Goal: Task Accomplishment & Management: Manage account settings

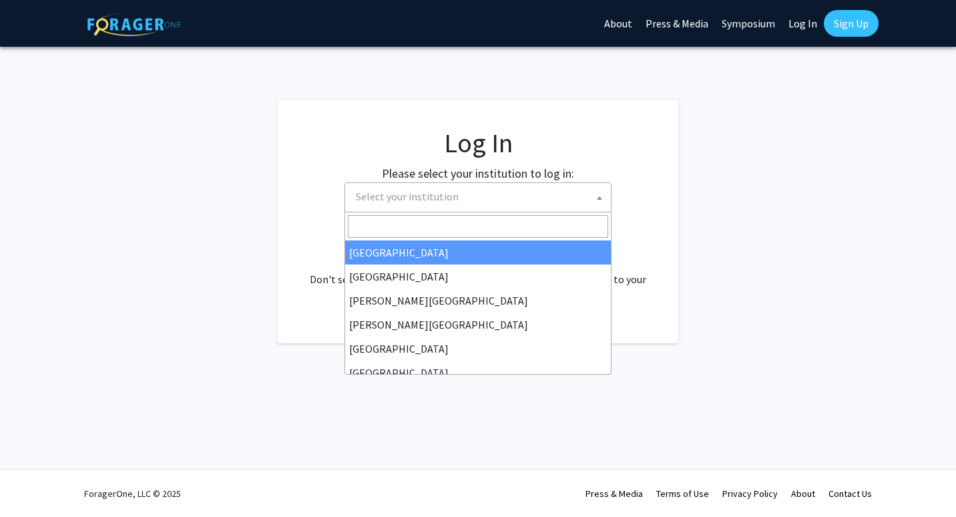
click at [451, 207] on span "Select your institution" at bounding box center [481, 196] width 260 height 27
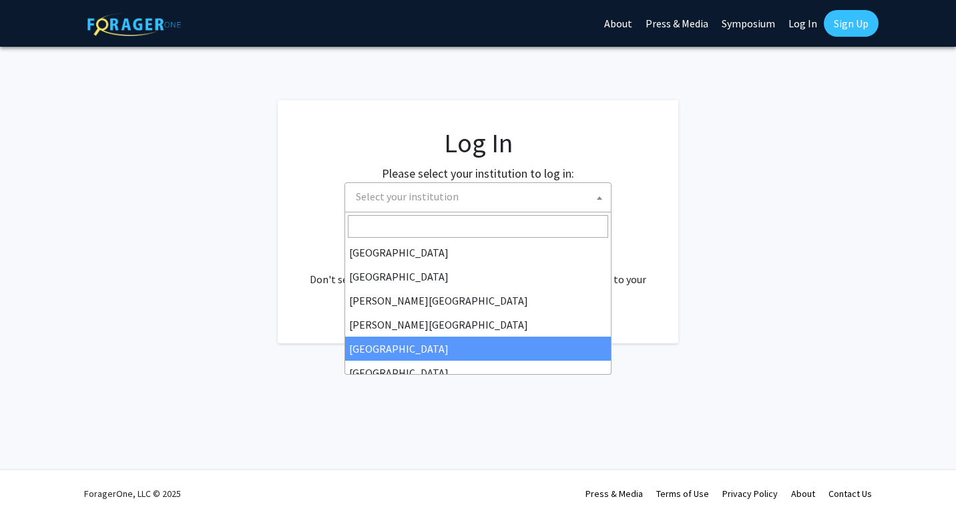
select select "6"
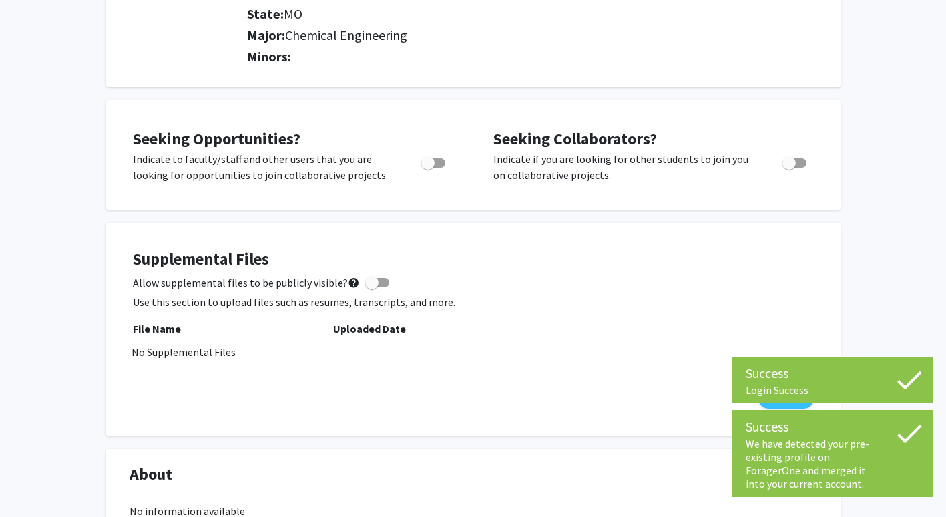
scroll to position [301, 0]
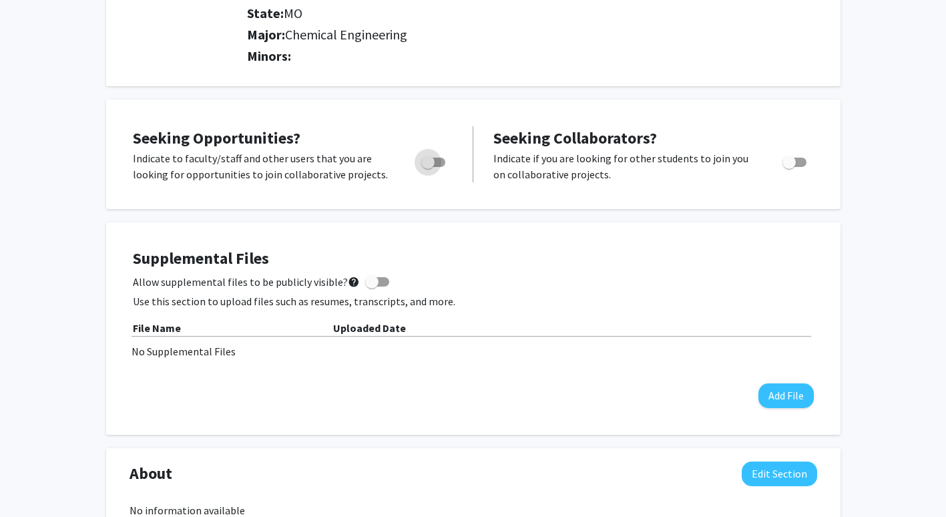
click at [439, 159] on span "Toggle" at bounding box center [433, 162] width 24 height 9
click at [428, 167] on input "Are you actively seeking opportunities?" at bounding box center [427, 167] width 1 height 1
checkbox input "true"
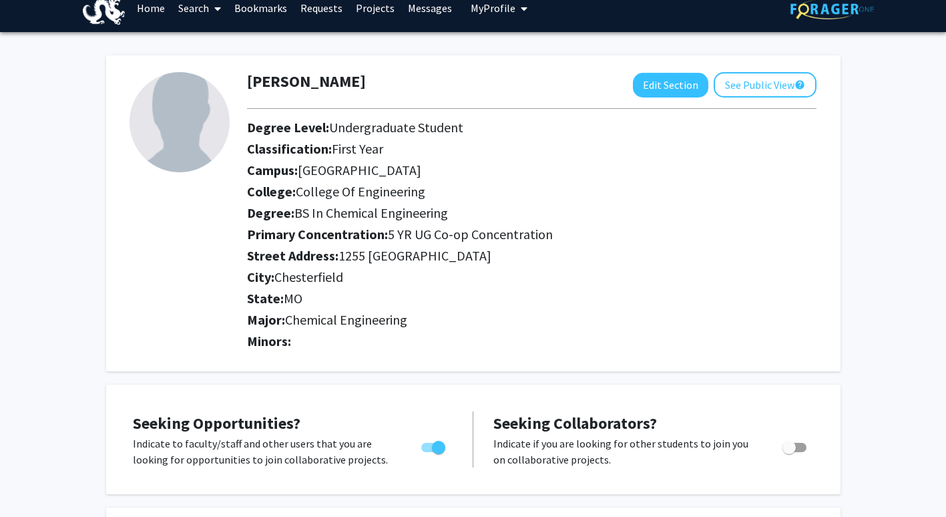
scroll to position [0, 0]
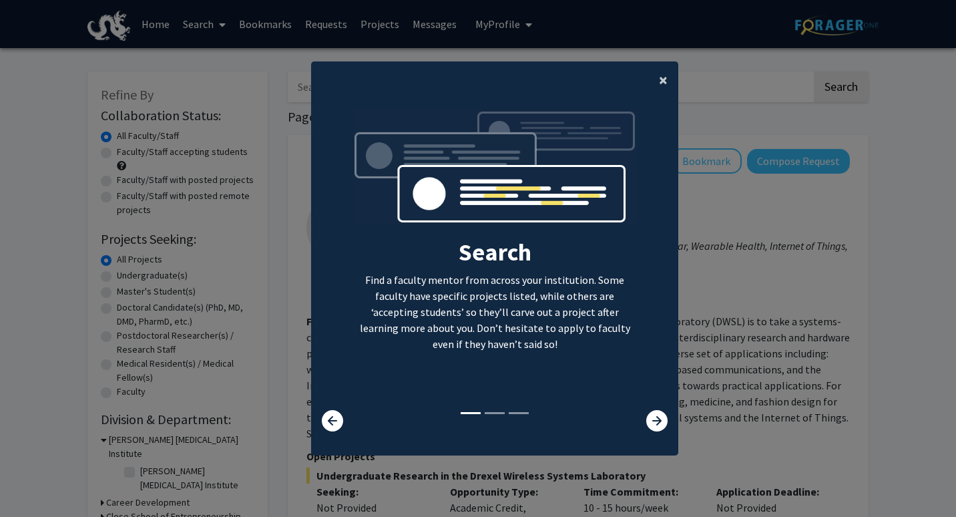
click at [659, 81] on span "×" at bounding box center [663, 79] width 9 height 21
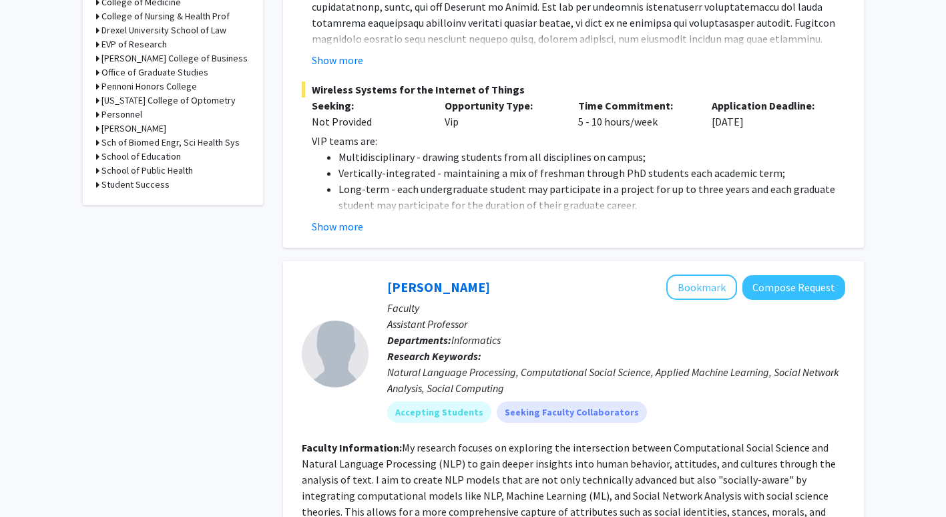
scroll to position [584, 0]
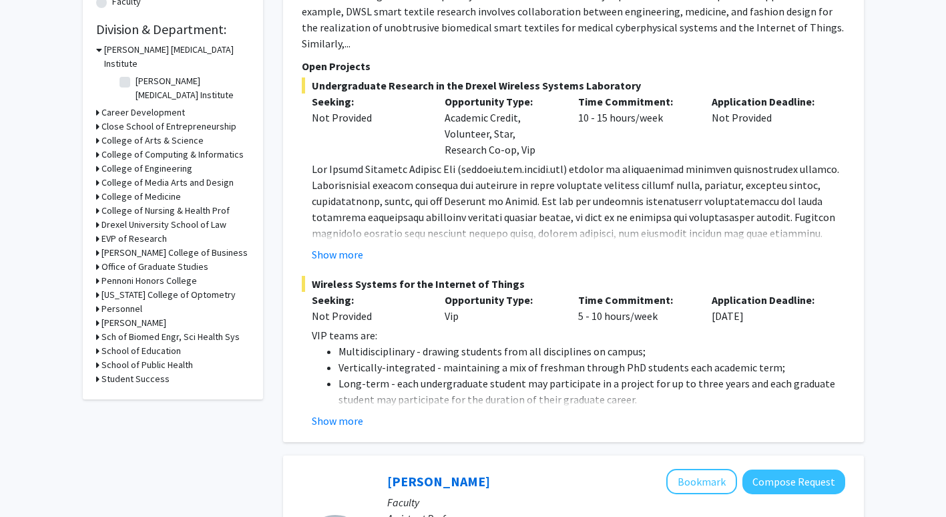
scroll to position [391, 0]
click at [335, 246] on button "Show more" at bounding box center [337, 254] width 51 height 16
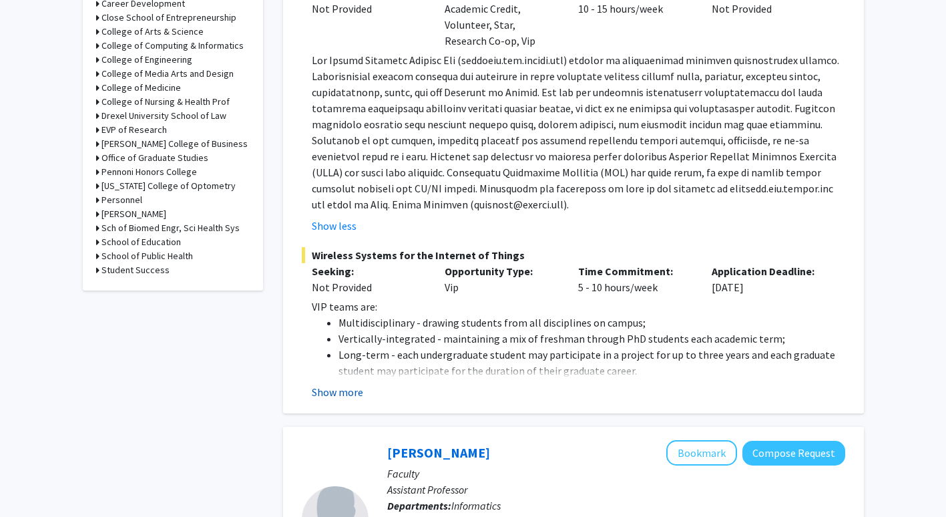
scroll to position [502, 0]
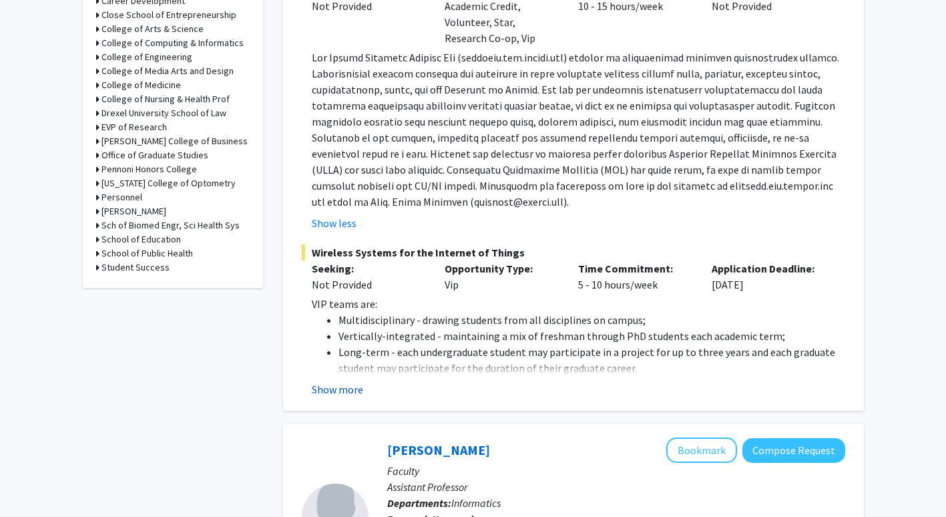
click at [347, 381] on button "Show more" at bounding box center [337, 389] width 51 height 16
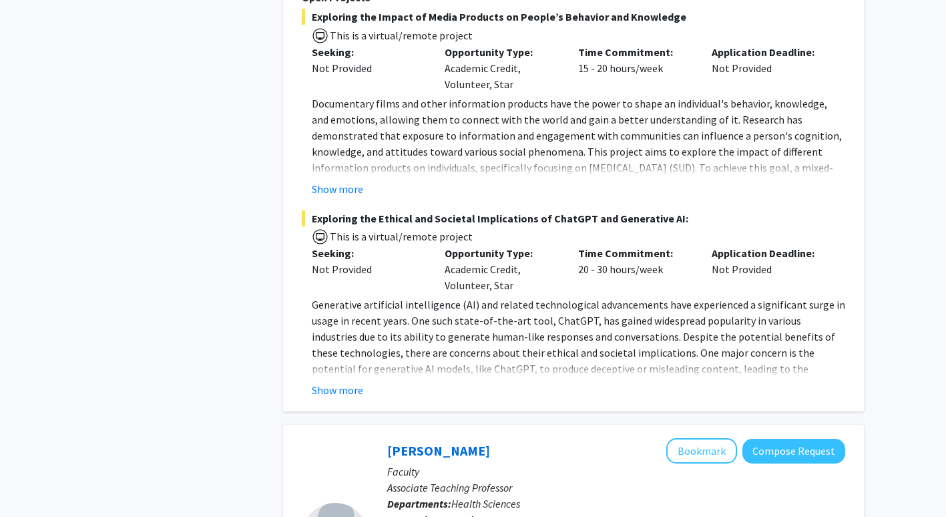
scroll to position [1895, 0]
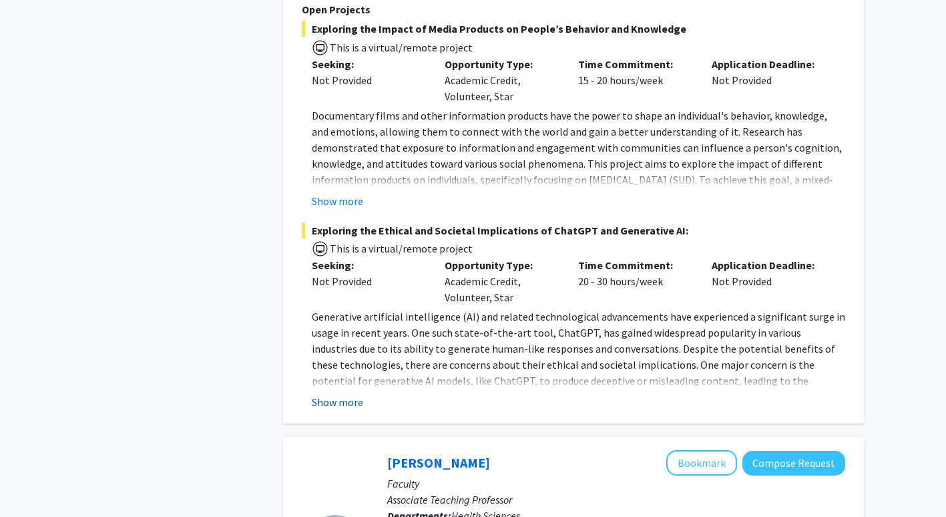
click at [342, 394] on button "Show more" at bounding box center [337, 402] width 51 height 16
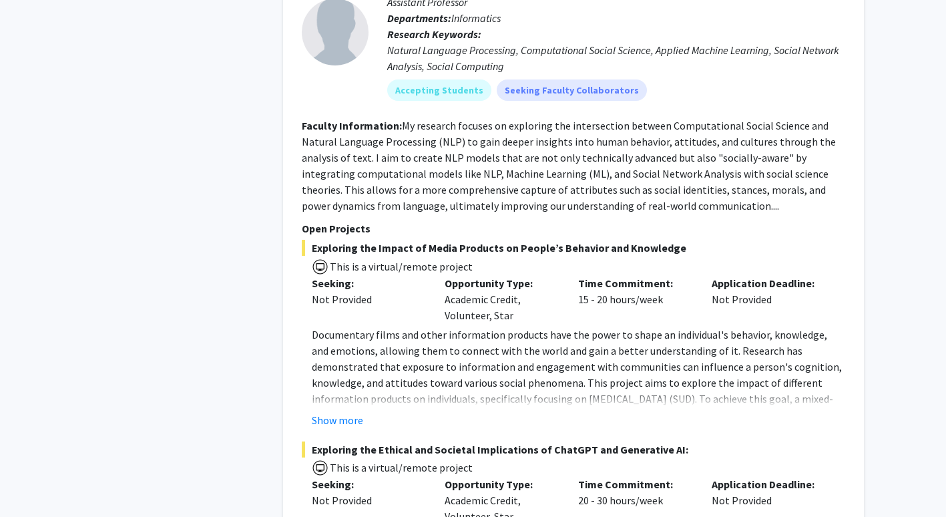
scroll to position [1673, 0]
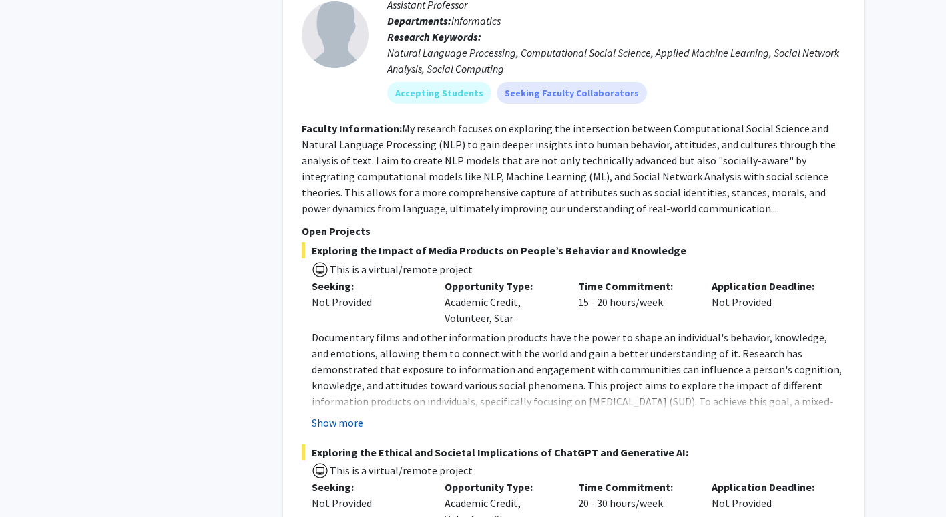
click at [338, 415] on button "Show more" at bounding box center [337, 423] width 51 height 16
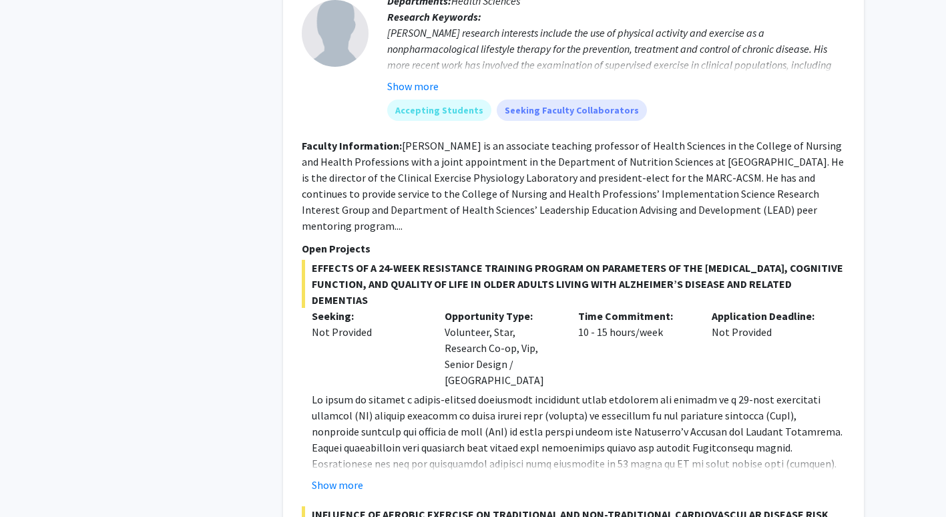
scroll to position [2619, 0]
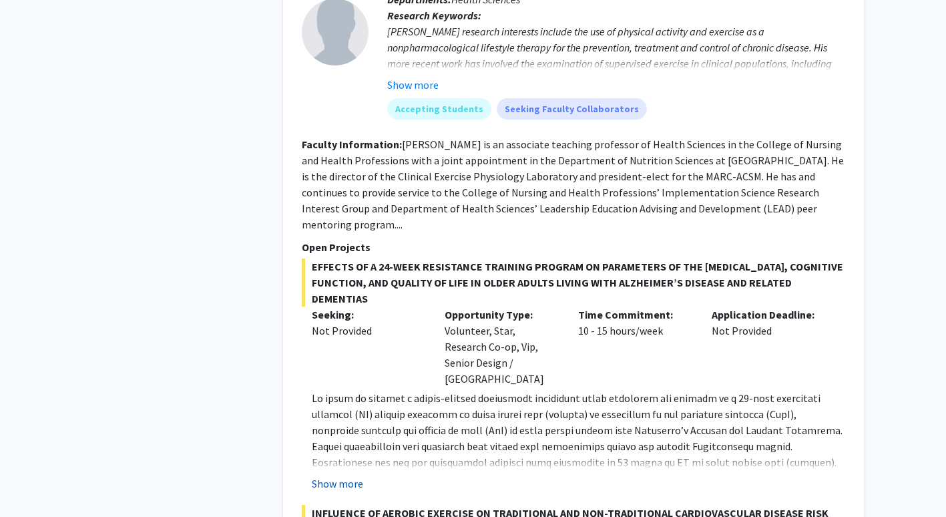
click at [343, 475] on button "Show more" at bounding box center [337, 483] width 51 height 16
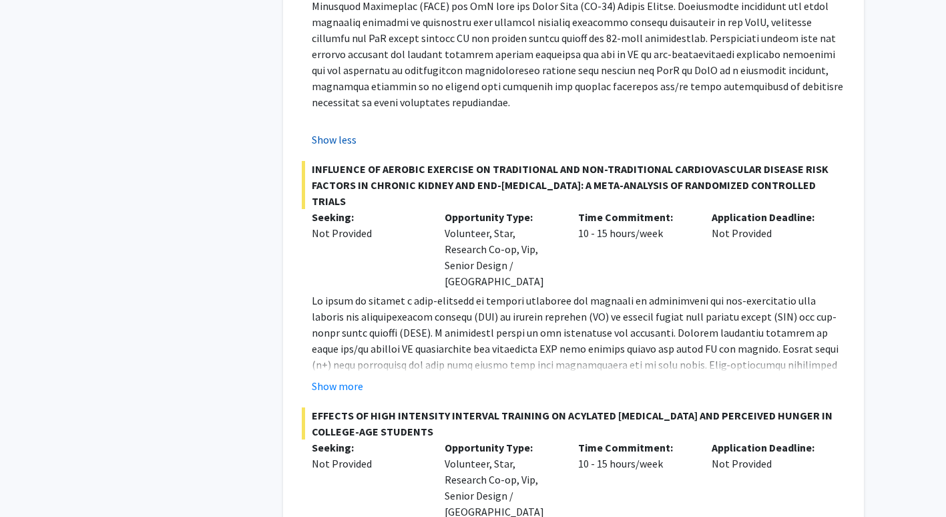
scroll to position [3140, 0]
click at [349, 377] on button "Show more" at bounding box center [337, 385] width 51 height 16
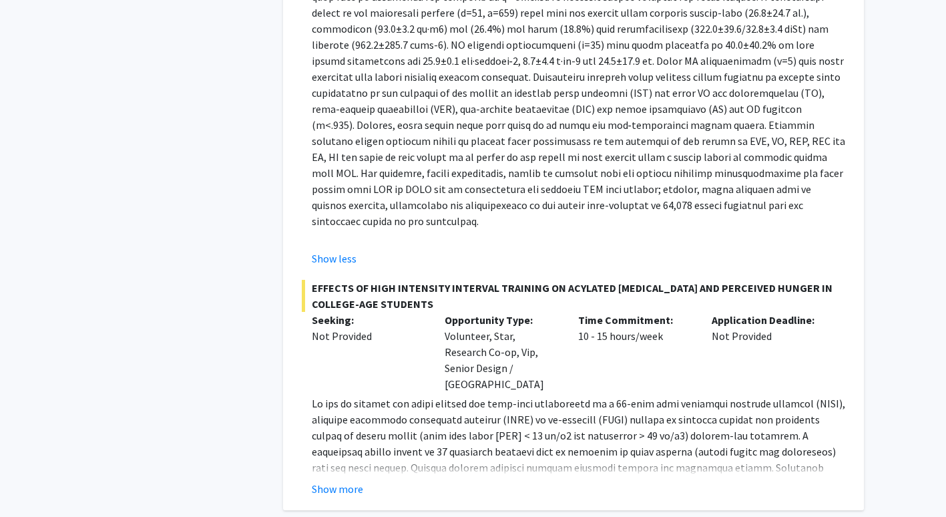
scroll to position [3524, 0]
click at [343, 480] on button "Show more" at bounding box center [337, 488] width 51 height 16
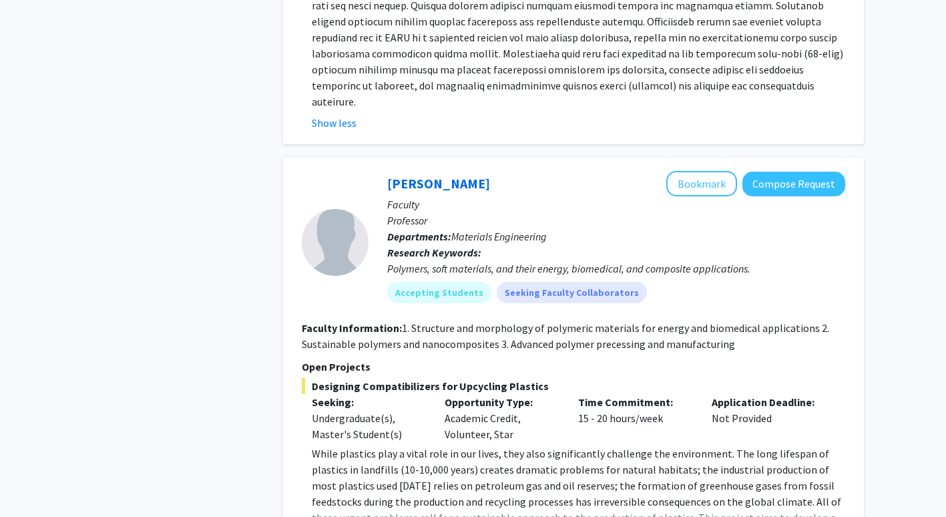
scroll to position [4040, 0]
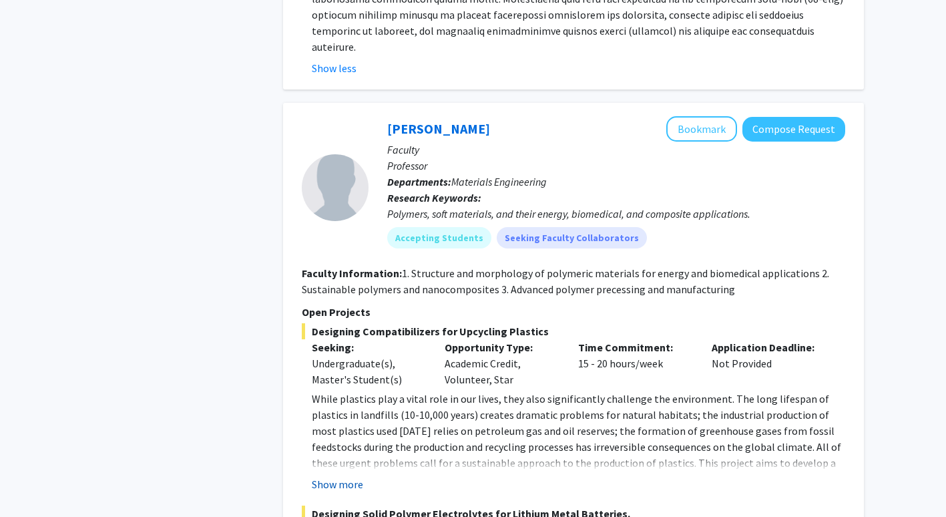
click at [331, 476] on button "Show more" at bounding box center [337, 484] width 51 height 16
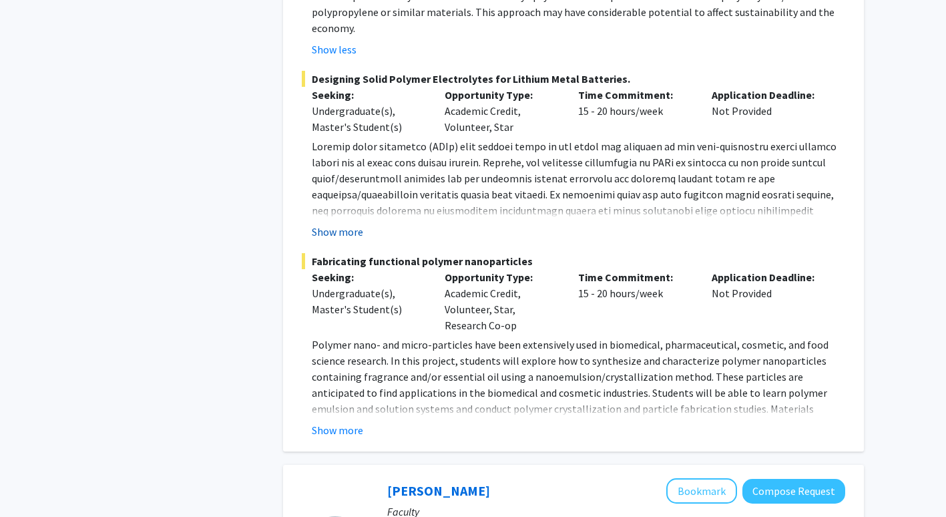
scroll to position [4522, 0]
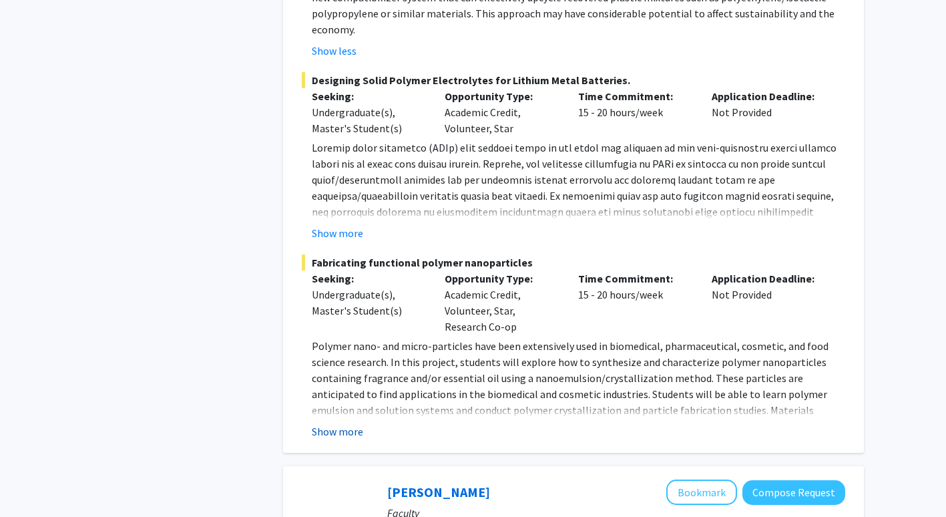
click at [344, 423] on button "Show more" at bounding box center [337, 431] width 51 height 16
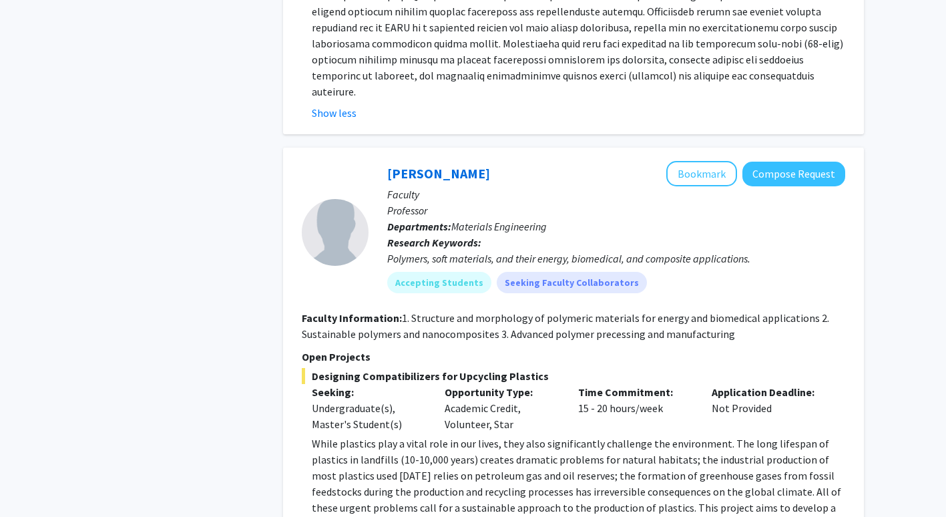
scroll to position [3996, 0]
click at [716, 160] on button "Bookmark" at bounding box center [701, 172] width 71 height 25
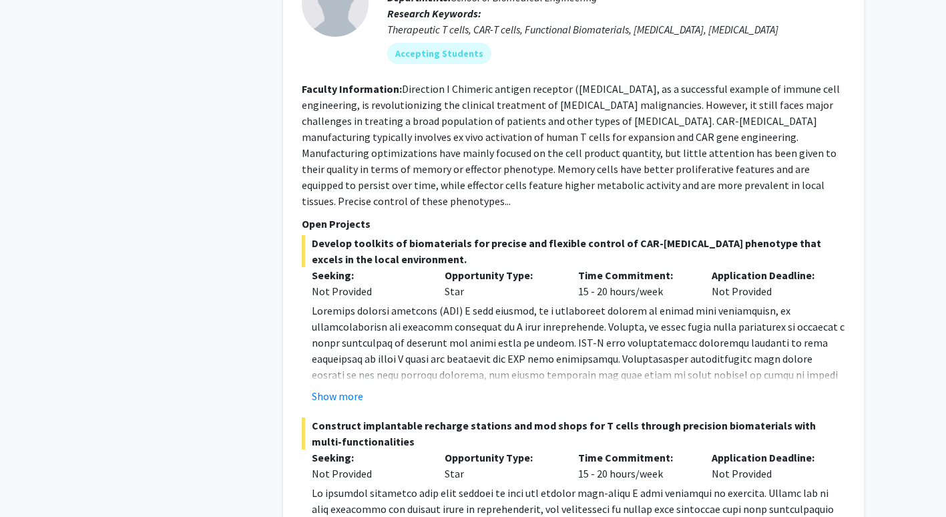
scroll to position [5087, 0]
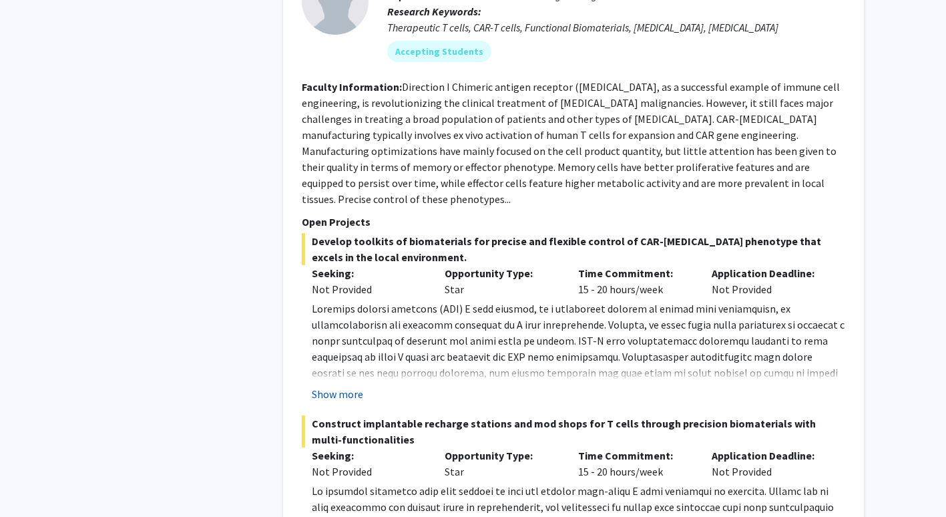
click at [335, 386] on button "Show more" at bounding box center [337, 394] width 51 height 16
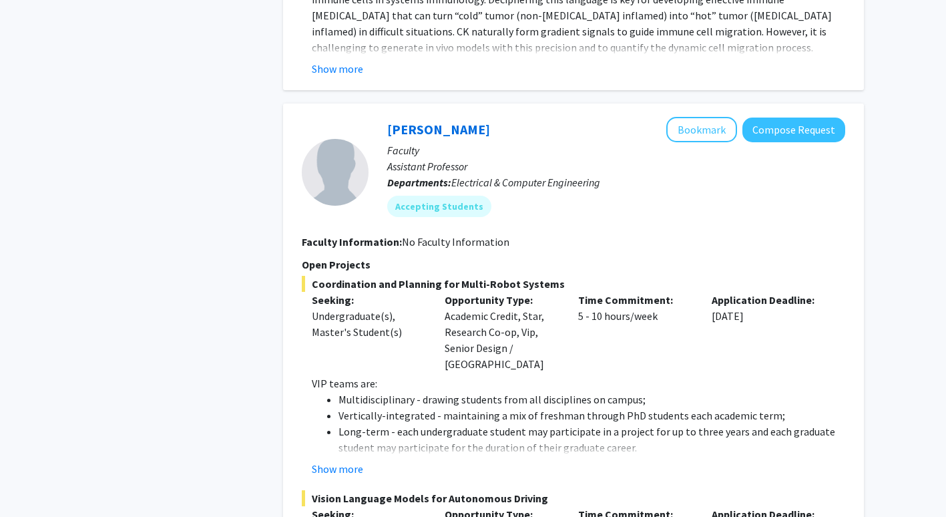
scroll to position [5858, 0]
click at [346, 460] on button "Show more" at bounding box center [337, 468] width 51 height 16
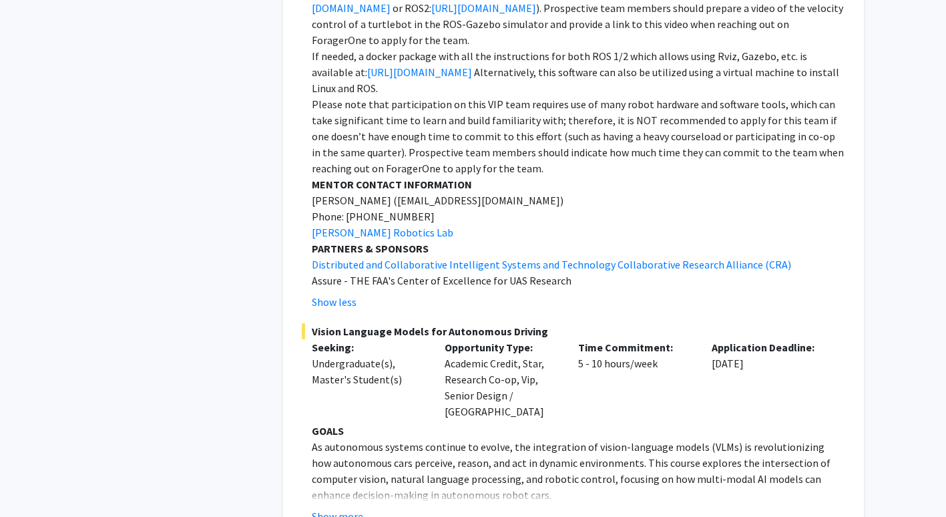
scroll to position [7453, 0]
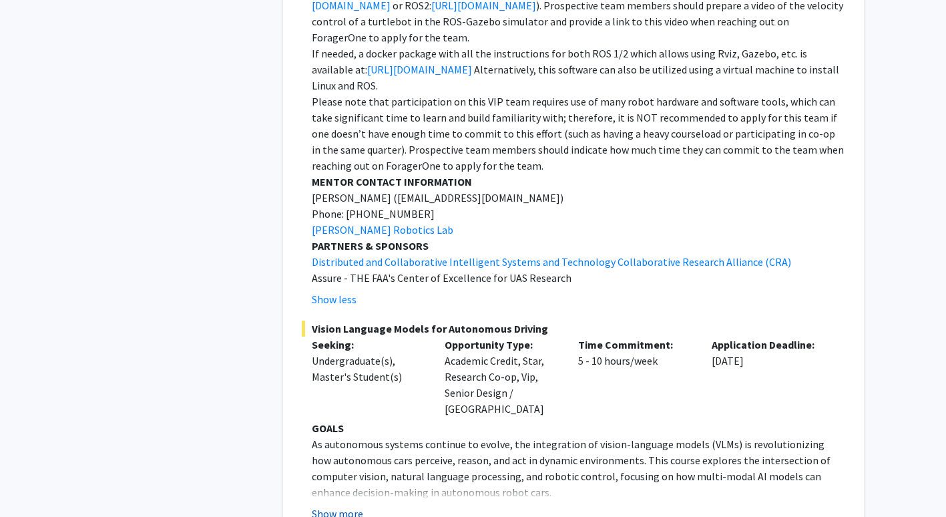
click at [333, 506] on button "Show more" at bounding box center [337, 514] width 51 height 16
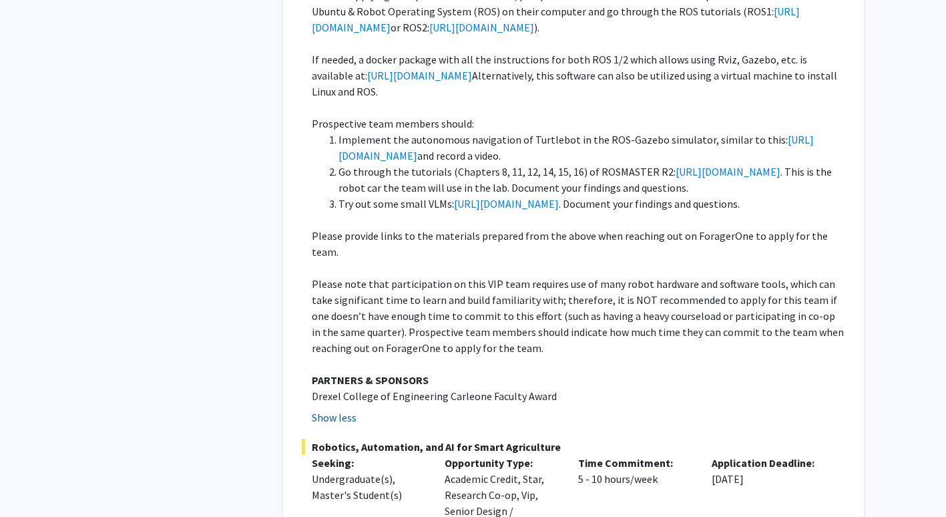
scroll to position [8339, 0]
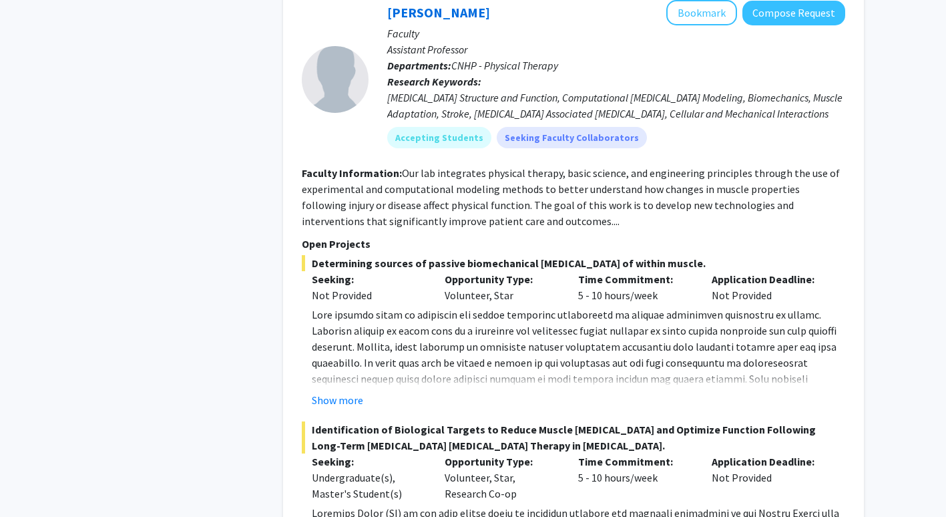
scroll to position [10618, 0]
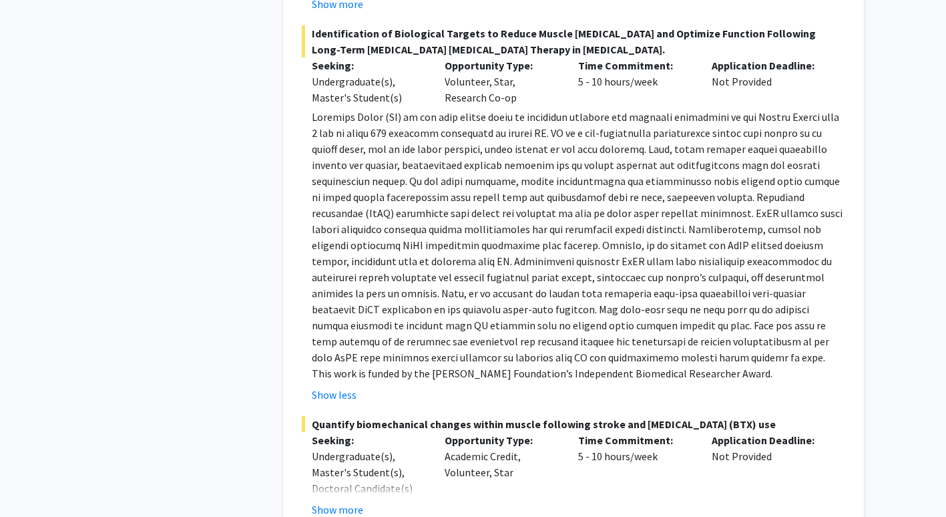
scroll to position [11014, 0]
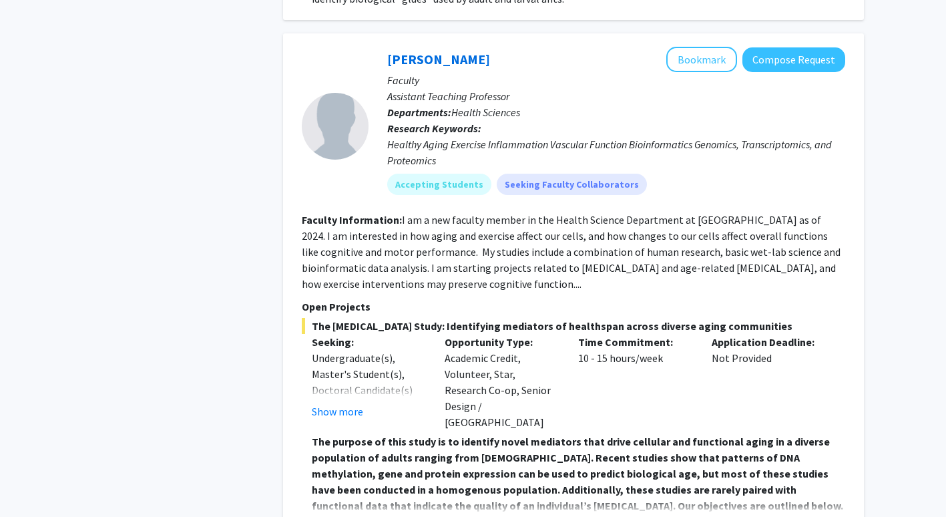
scroll to position [13369, 0]
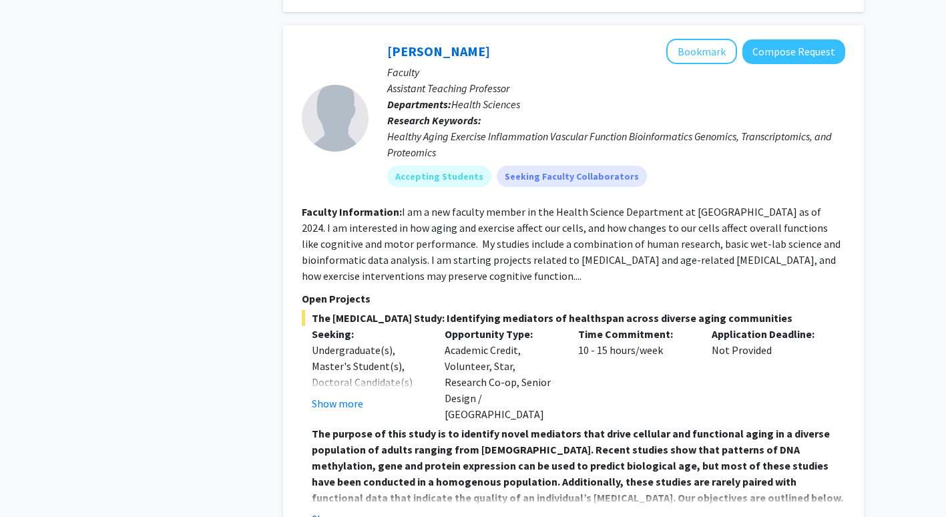
click at [357, 511] on button "Show more" at bounding box center [337, 519] width 51 height 16
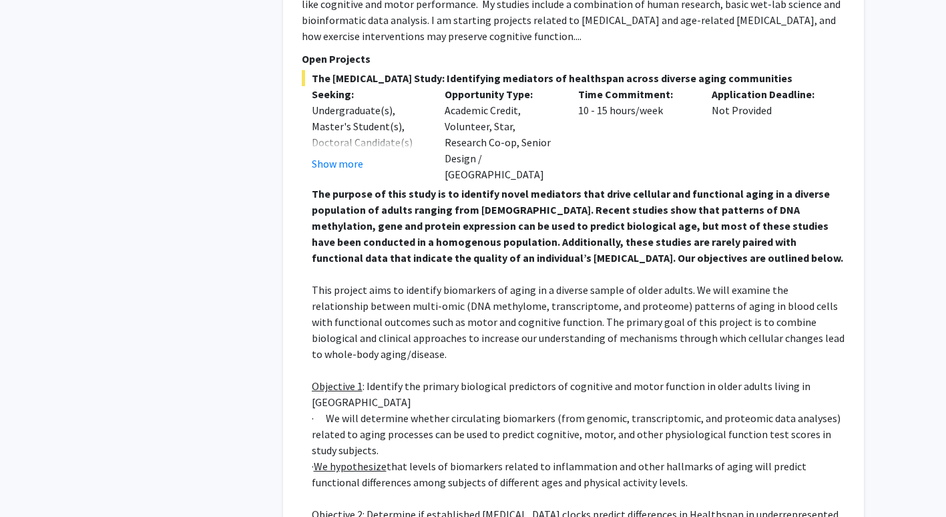
scroll to position [13781, 0]
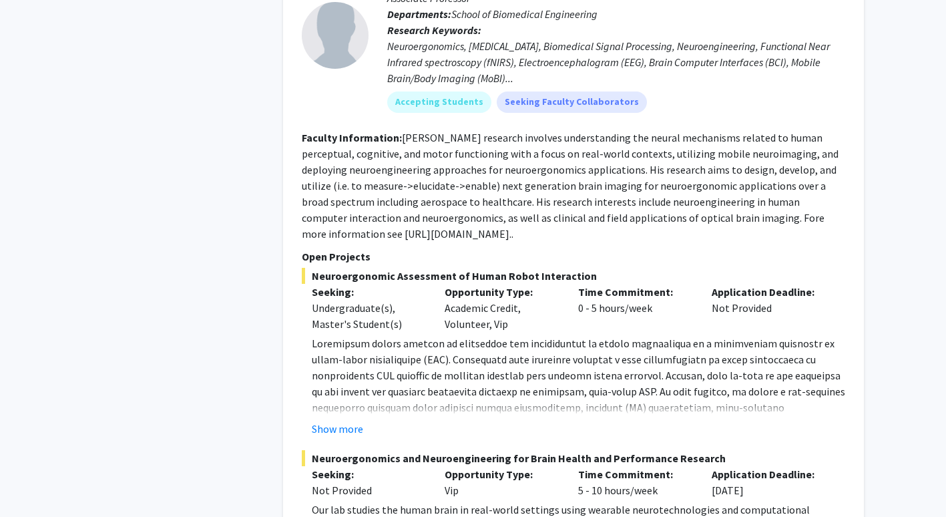
scroll to position [2506, 0]
click at [338, 420] on button "Show more" at bounding box center [337, 428] width 51 height 16
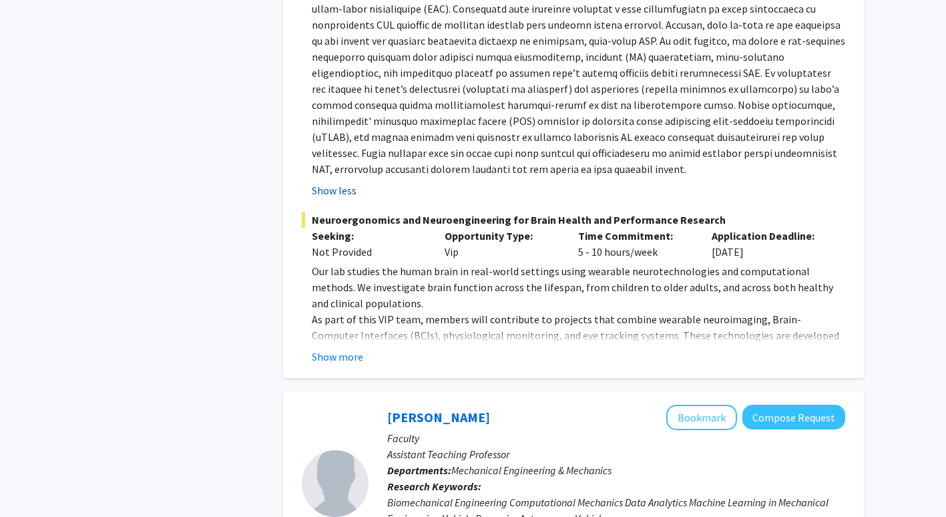
scroll to position [2859, 0]
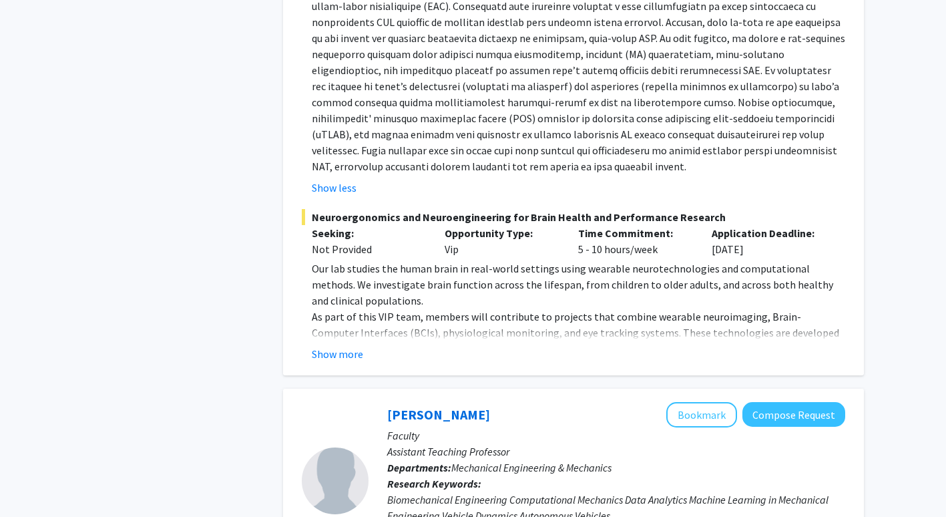
click at [336, 296] on fg-read-more "Our lab studies the human brain in real-world settings using wearable neurotech…" at bounding box center [574, 311] width 544 height 102
click at [336, 346] on button "Show more" at bounding box center [337, 354] width 51 height 16
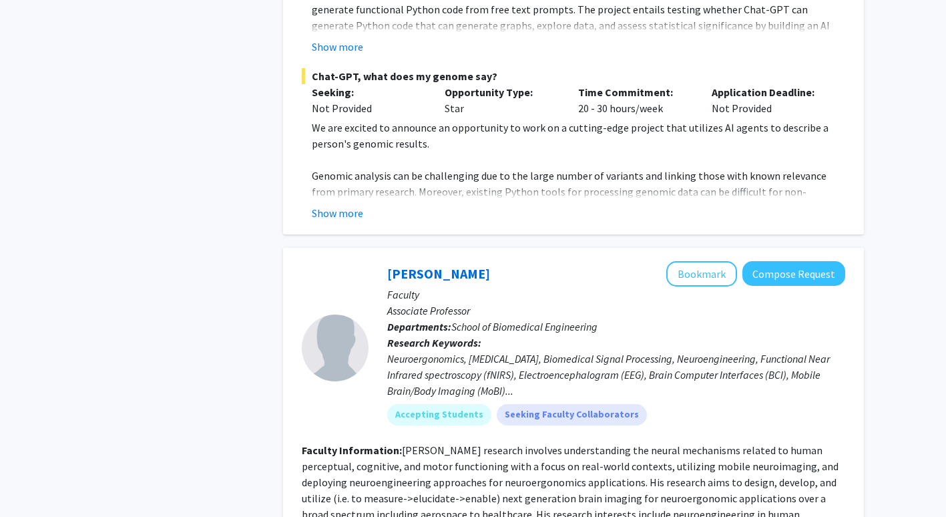
scroll to position [2192, 0]
click at [705, 262] on button "Bookmark" at bounding box center [701, 274] width 71 height 25
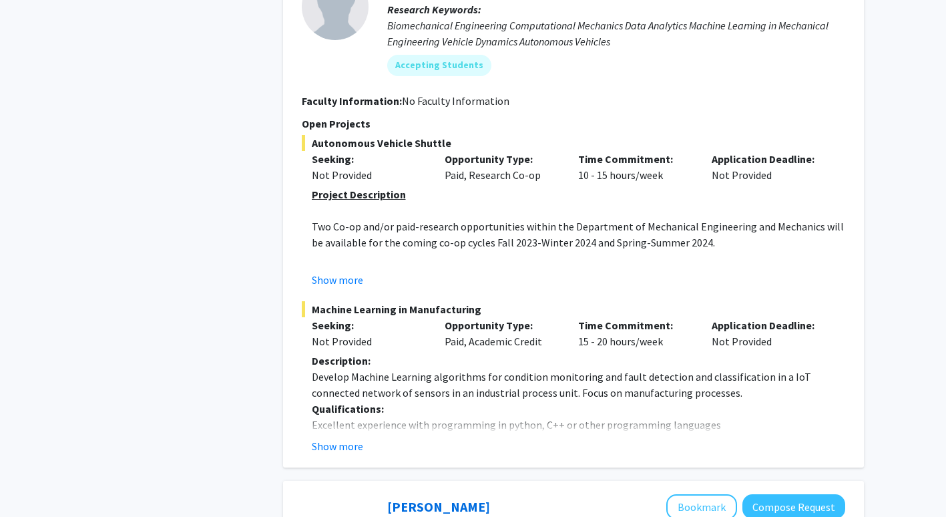
scroll to position [4293, 0]
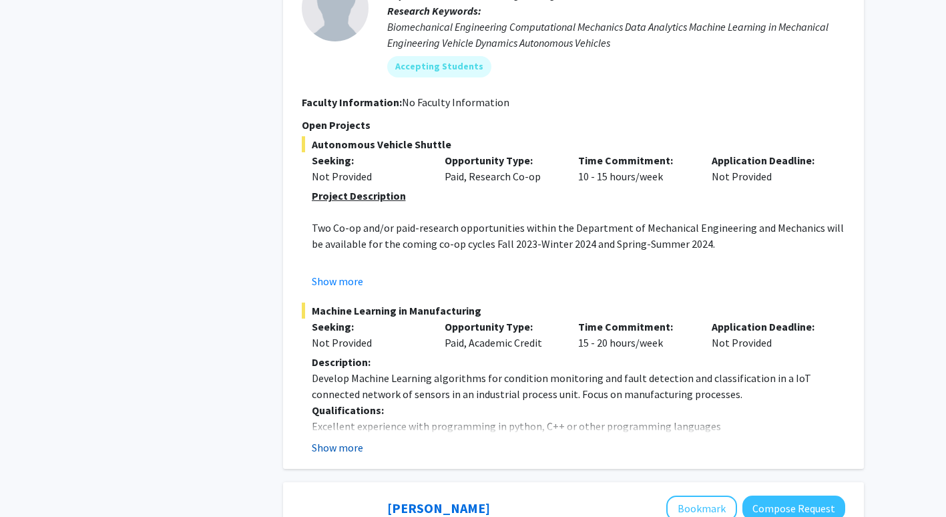
click at [351, 439] on button "Show more" at bounding box center [337, 447] width 51 height 16
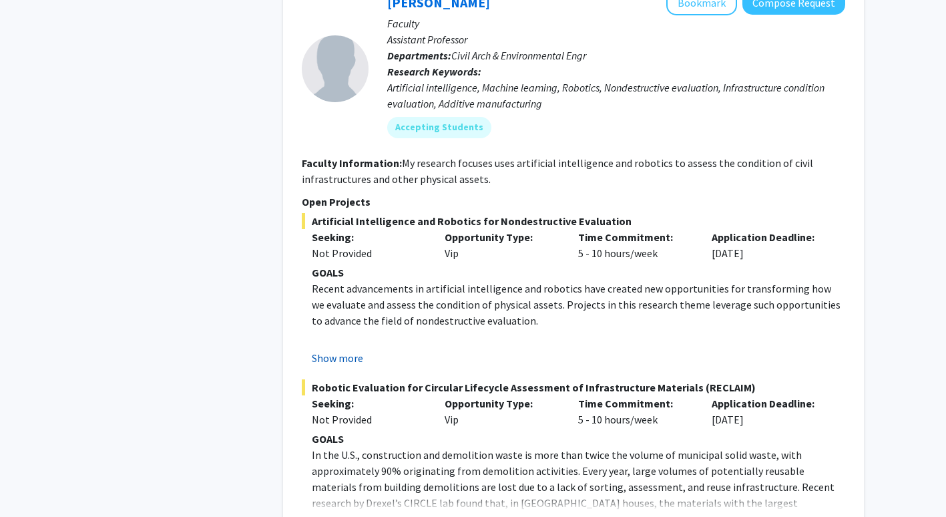
scroll to position [4926, 0]
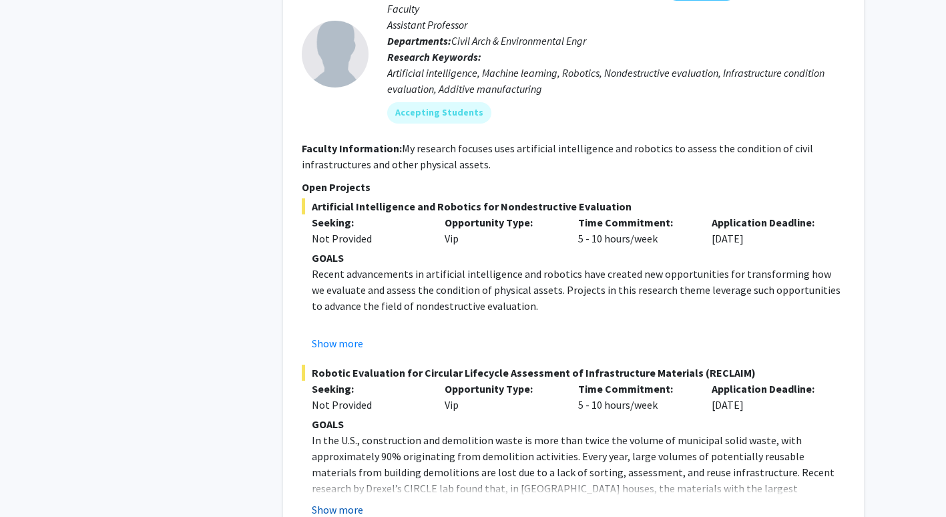
click at [340, 502] on button "Show more" at bounding box center [337, 510] width 51 height 16
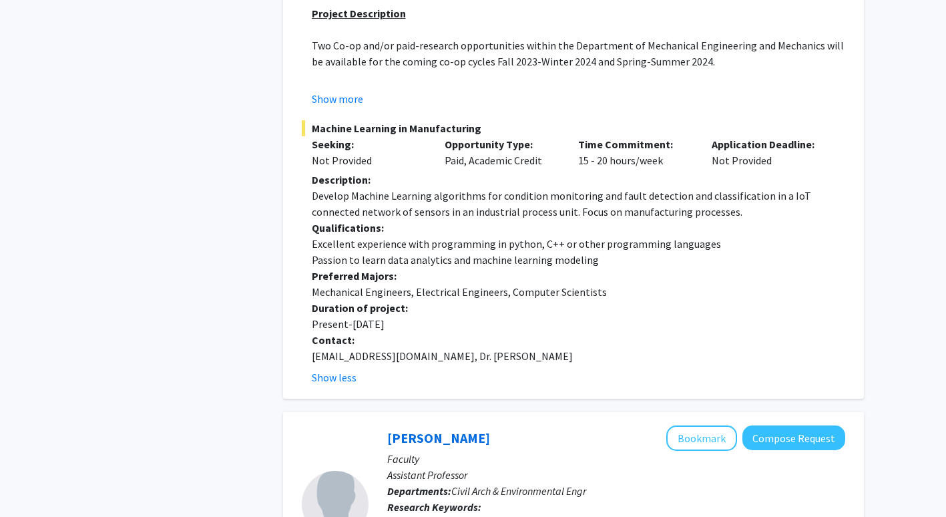
scroll to position [4589, 0]
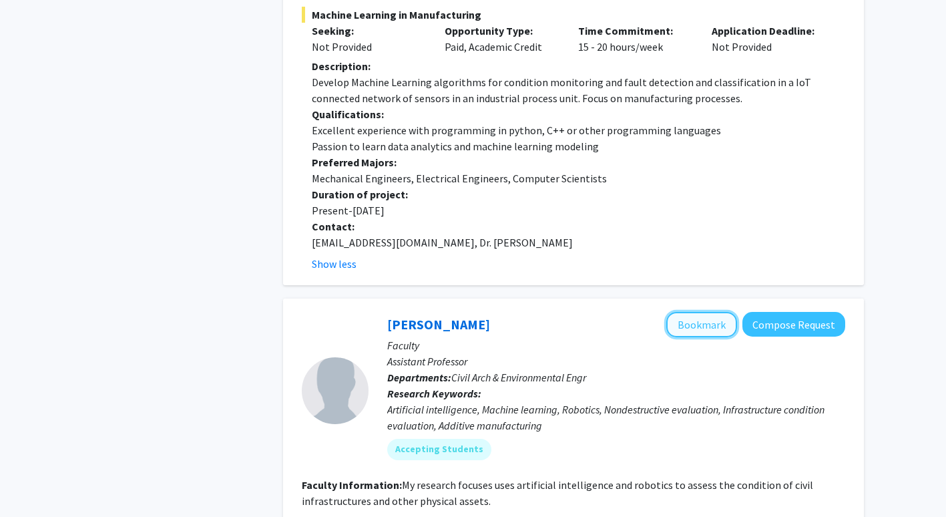
click at [712, 312] on button "Bookmark" at bounding box center [701, 324] width 71 height 25
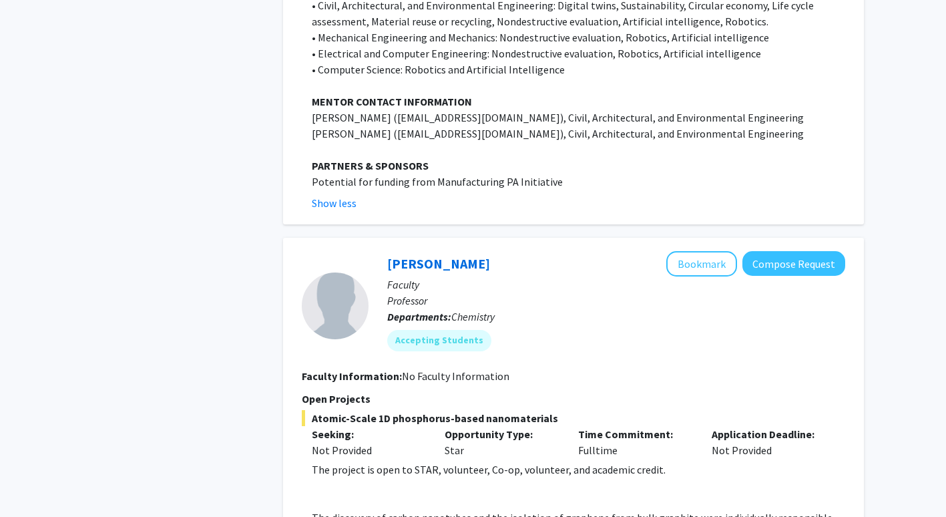
scroll to position [5970, 0]
click at [706, 250] on button "Bookmark" at bounding box center [701, 262] width 71 height 25
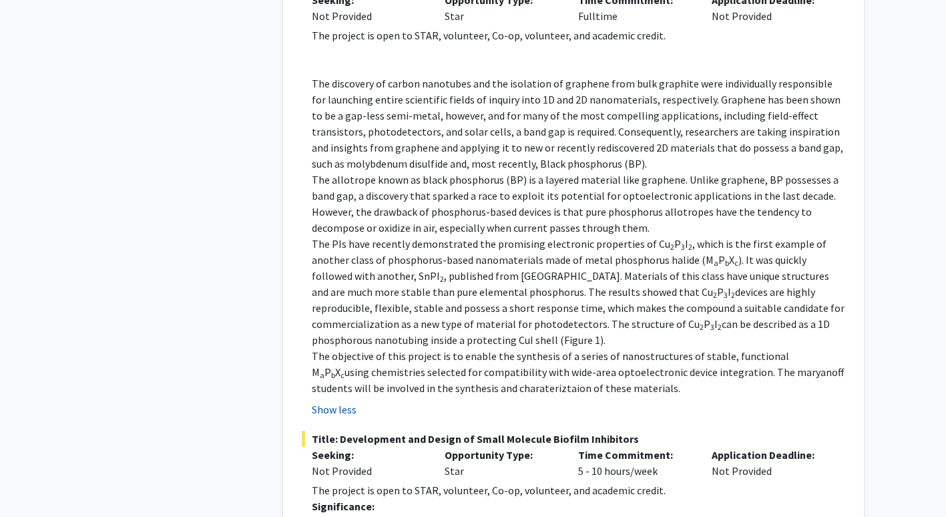
scroll to position [6448, 0]
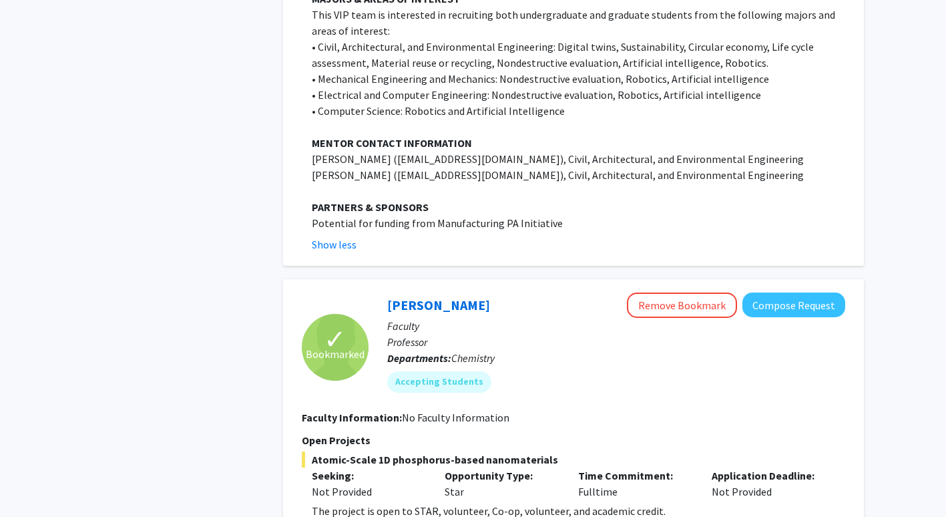
scroll to position [5926, 0]
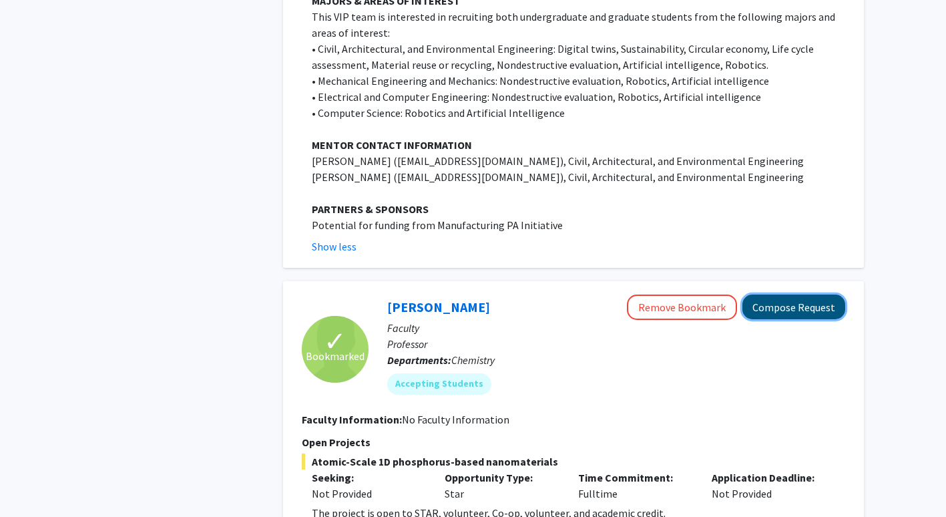
click at [820, 294] on button "Compose Request" at bounding box center [794, 306] width 103 height 25
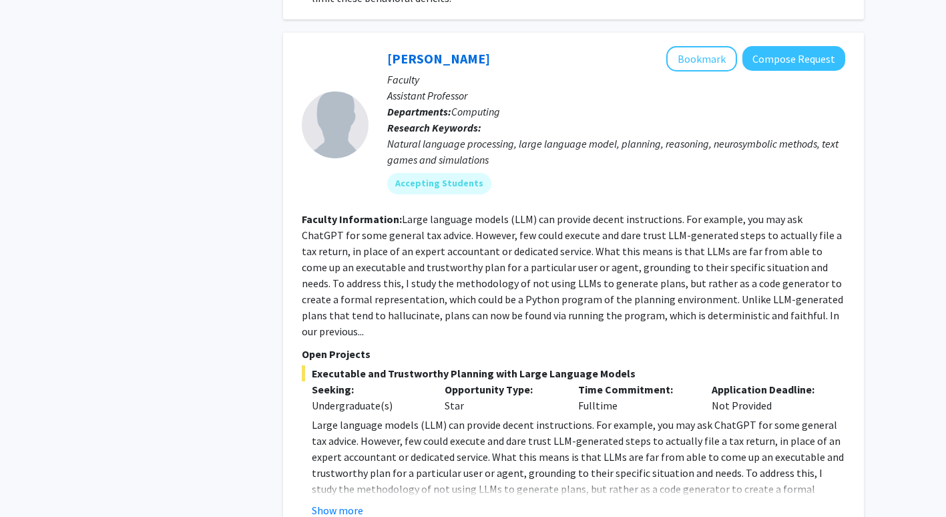
scroll to position [5423, 0]
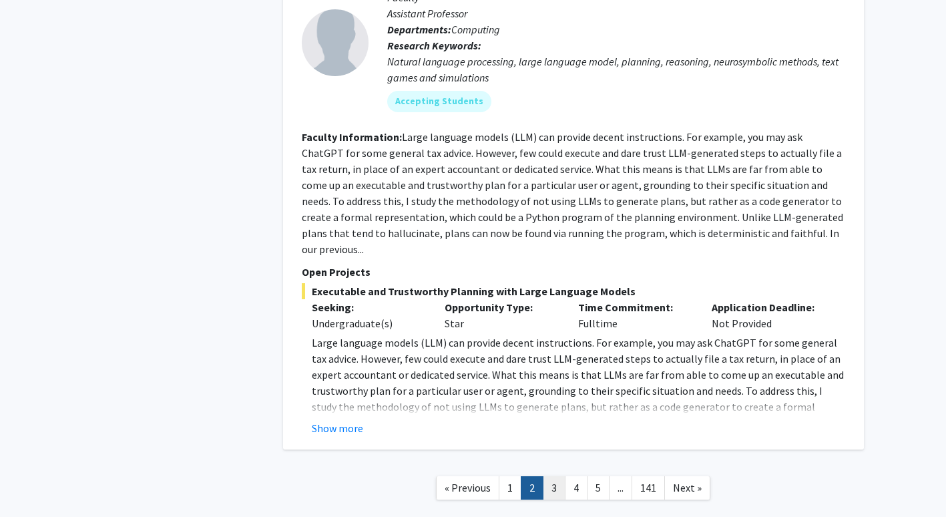
click at [548, 476] on link "3" at bounding box center [554, 487] width 23 height 23
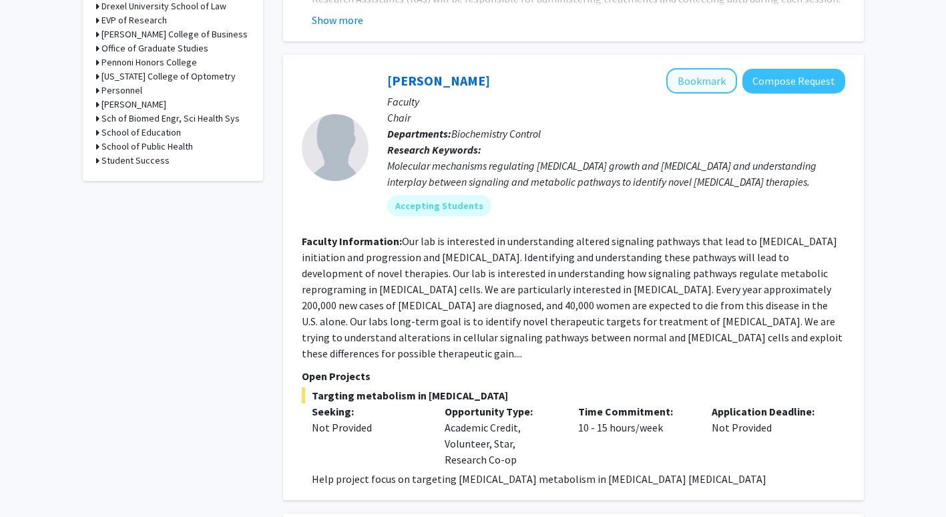
scroll to position [609, 0]
click at [703, 73] on button "Bookmark" at bounding box center [701, 79] width 71 height 25
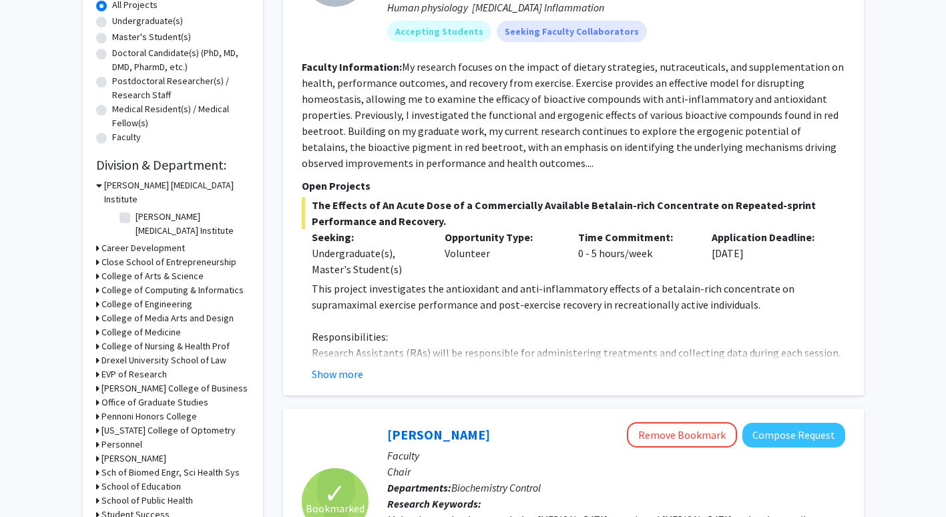
scroll to position [0, 0]
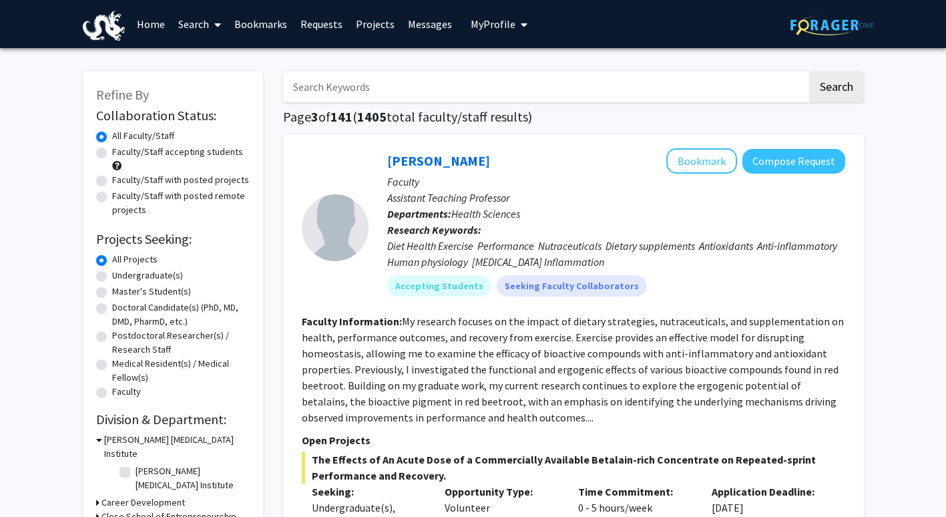
click at [355, 84] on input "Search Keywords" at bounding box center [545, 86] width 524 height 31
type input "VIP"
click at [809, 71] on button "Search" at bounding box center [836, 86] width 55 height 31
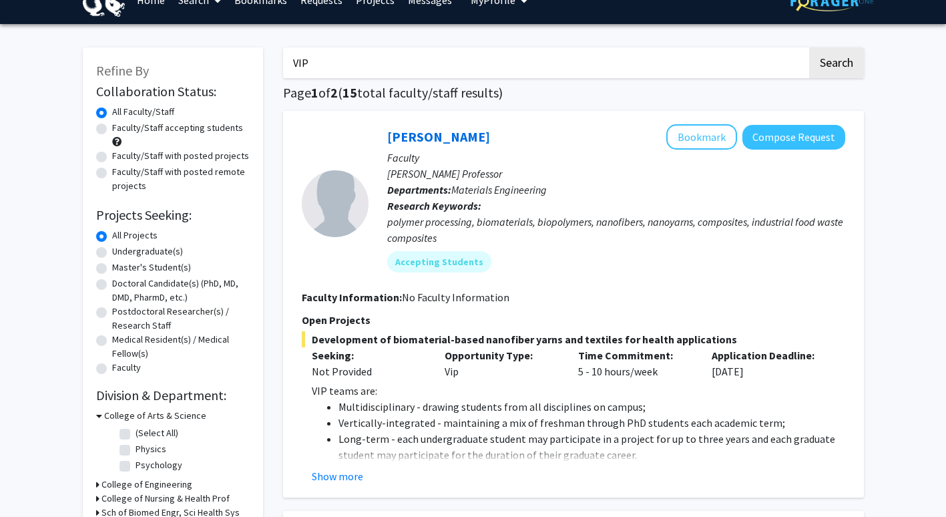
scroll to position [25, 0]
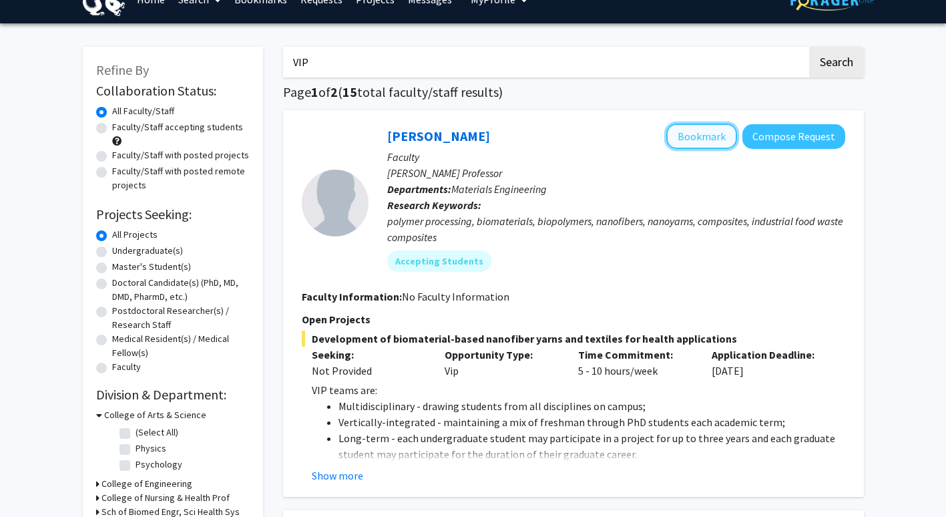
click at [704, 142] on button "Bookmark" at bounding box center [701, 136] width 71 height 25
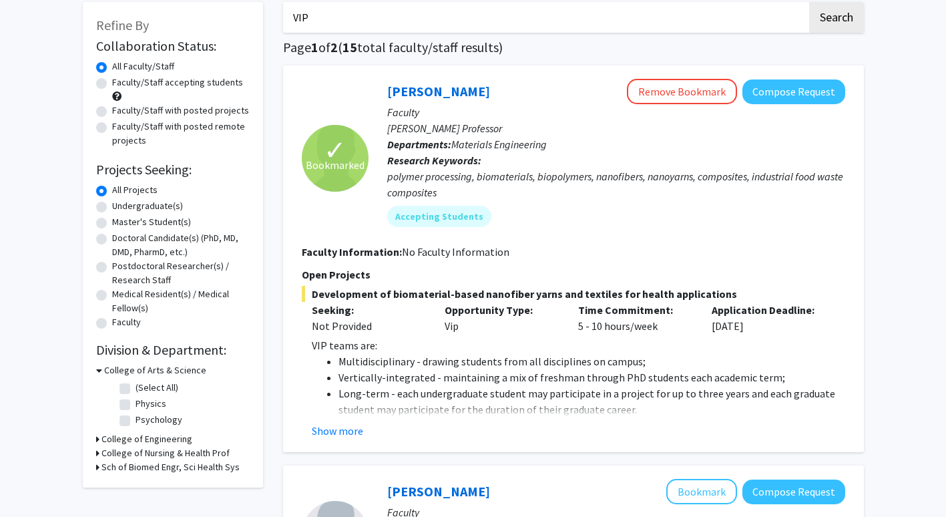
scroll to position [71, 0]
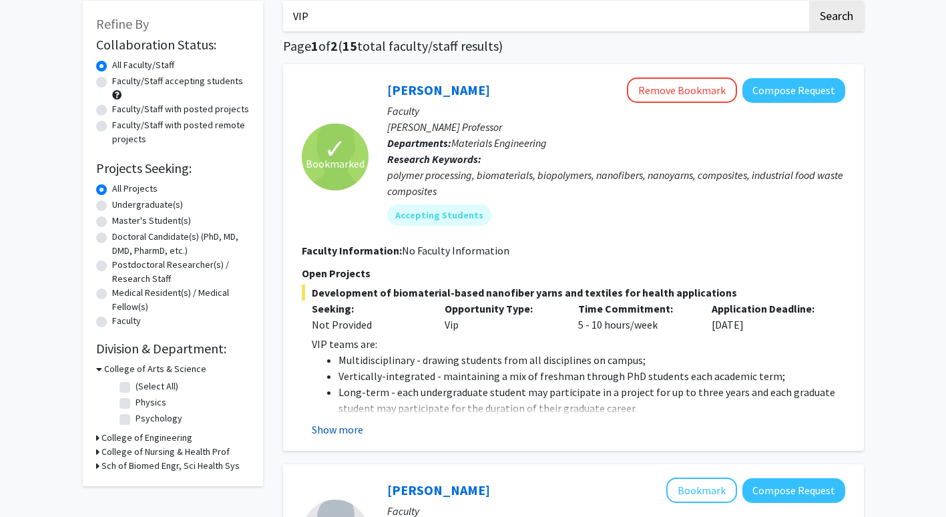
click at [335, 429] on button "Show more" at bounding box center [337, 429] width 51 height 16
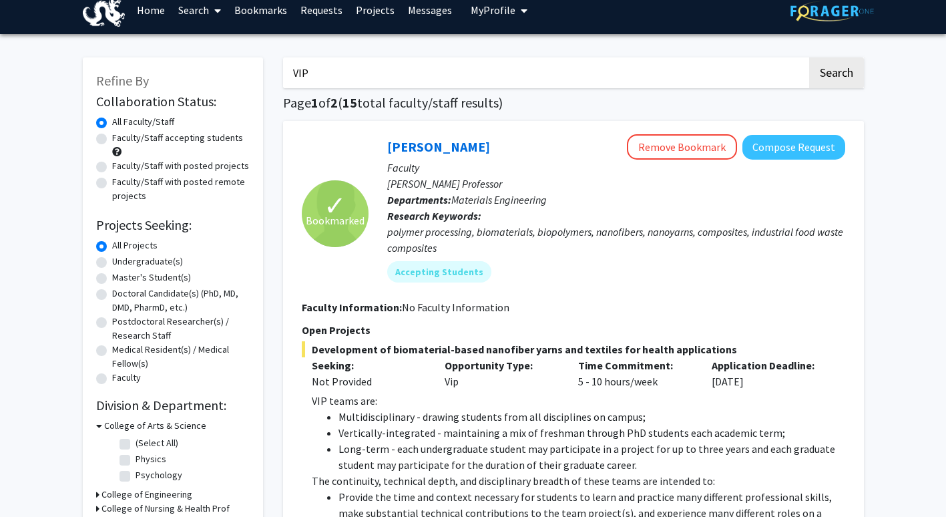
scroll to position [15, 0]
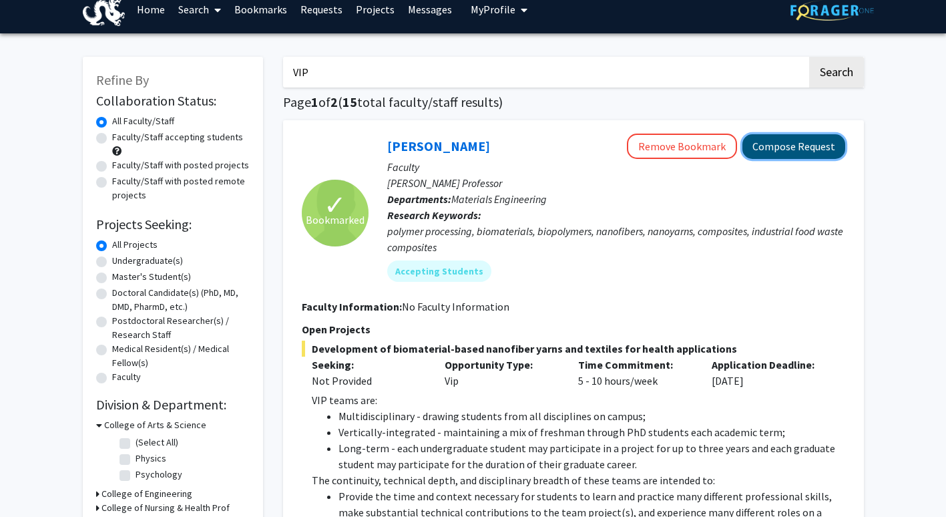
click at [811, 141] on button "Compose Request" at bounding box center [794, 146] width 103 height 25
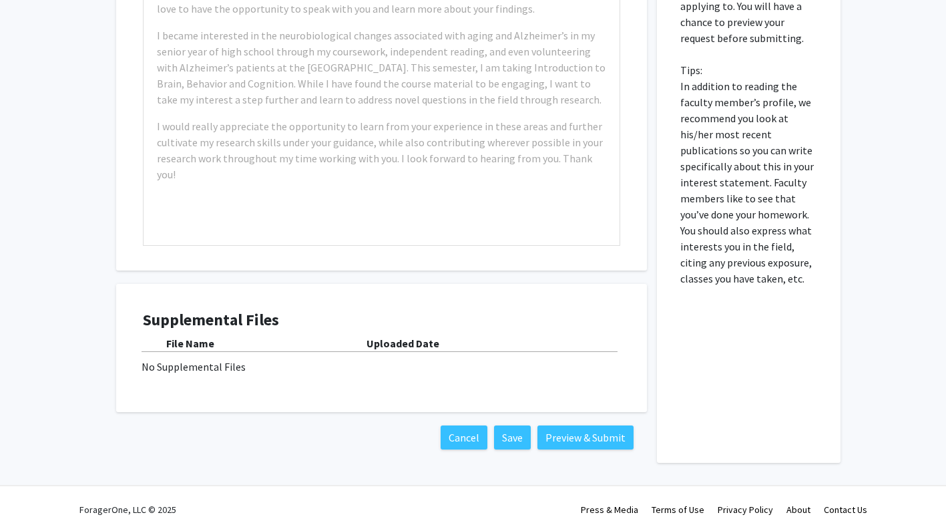
scroll to position [545, 0]
click at [201, 366] on div "No Supplemental Files" at bounding box center [382, 367] width 480 height 16
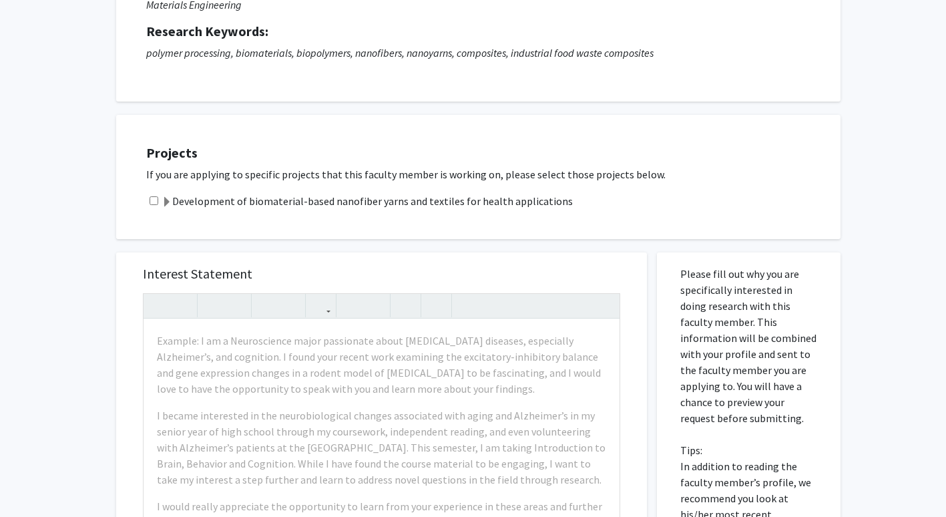
scroll to position [178, 0]
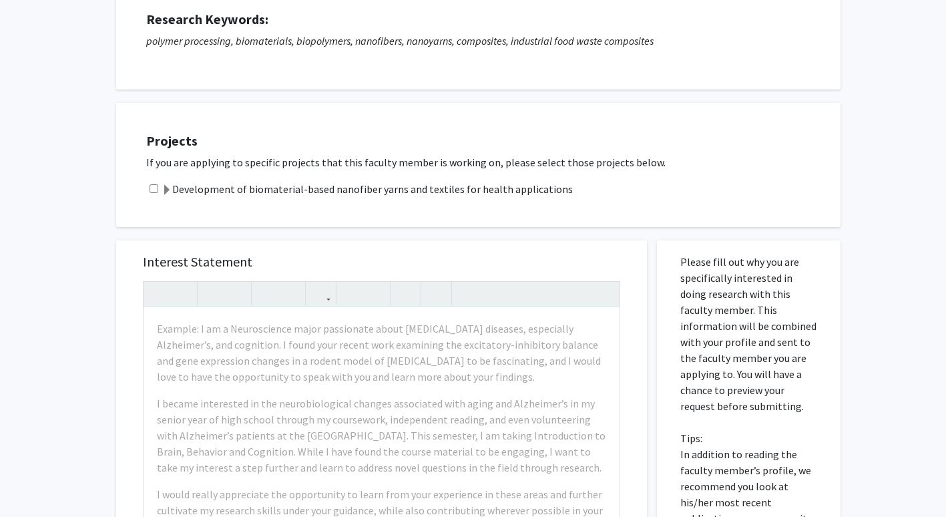
click at [152, 190] on input "checkbox" at bounding box center [154, 188] width 9 height 9
checkbox input "true"
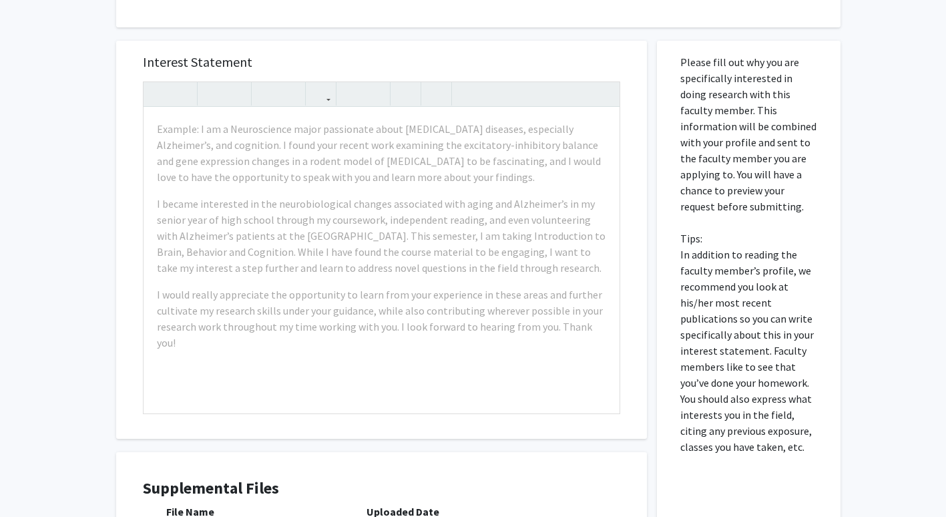
scroll to position [381, 0]
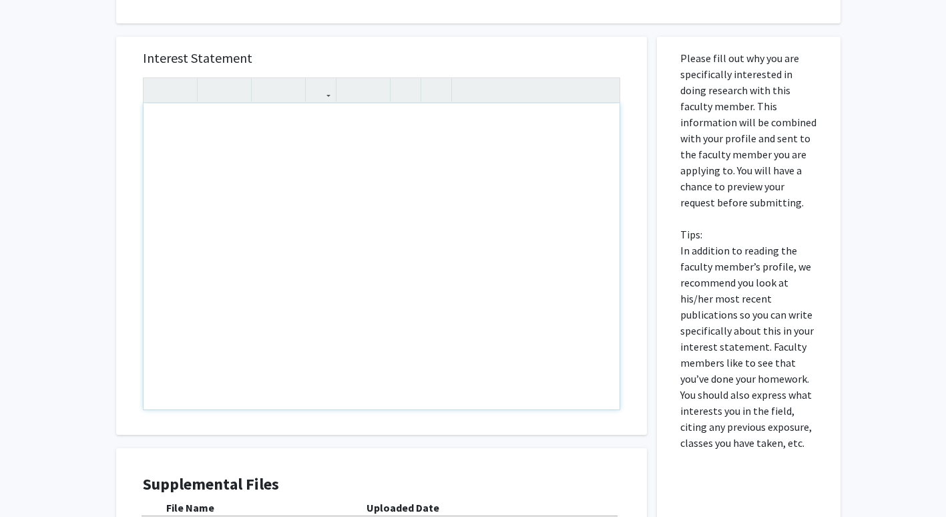
click at [242, 183] on div "Note to users with screen readers: Please press Alt+0 or Option+0 to deactivate…" at bounding box center [382, 257] width 476 height 306
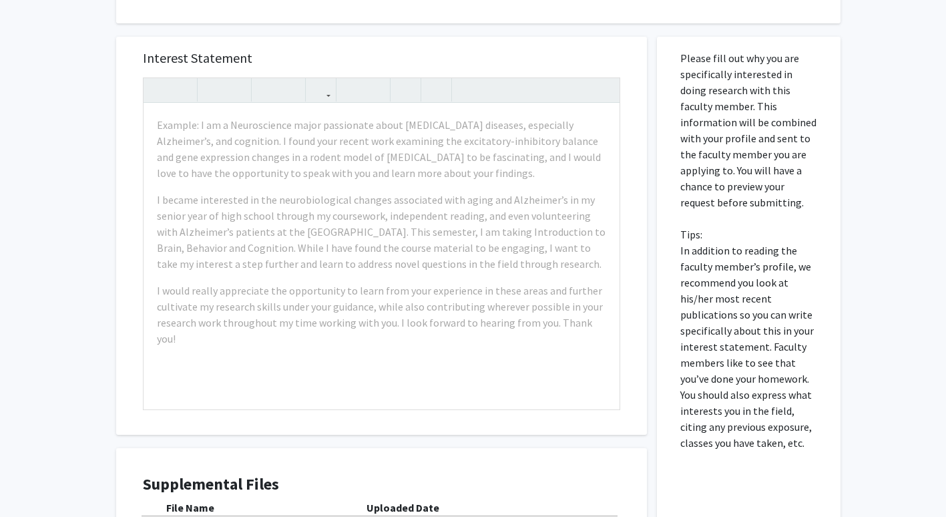
click at [95, 218] on div "All Requests Request for [PERSON_NAME] Request for [PERSON_NAME] Departments: M…" at bounding box center [473, 162] width 946 height 990
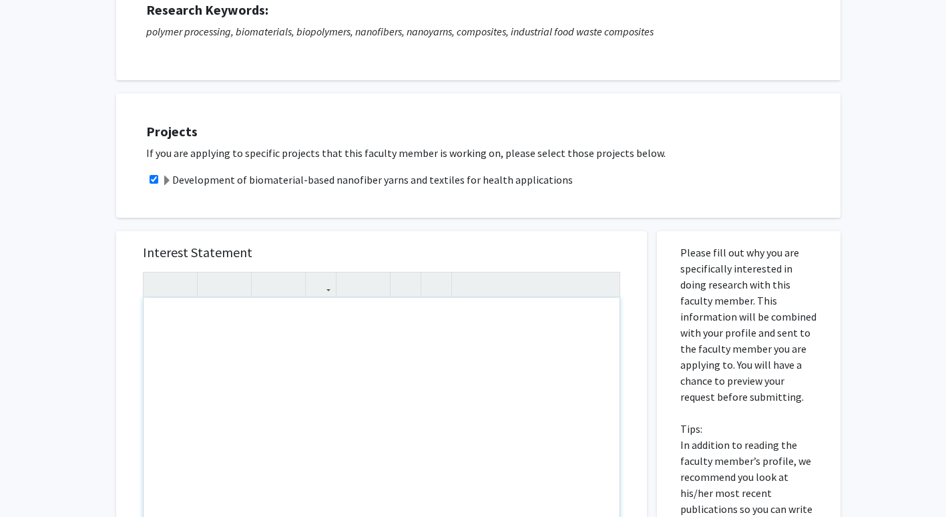
scroll to position [0, 0]
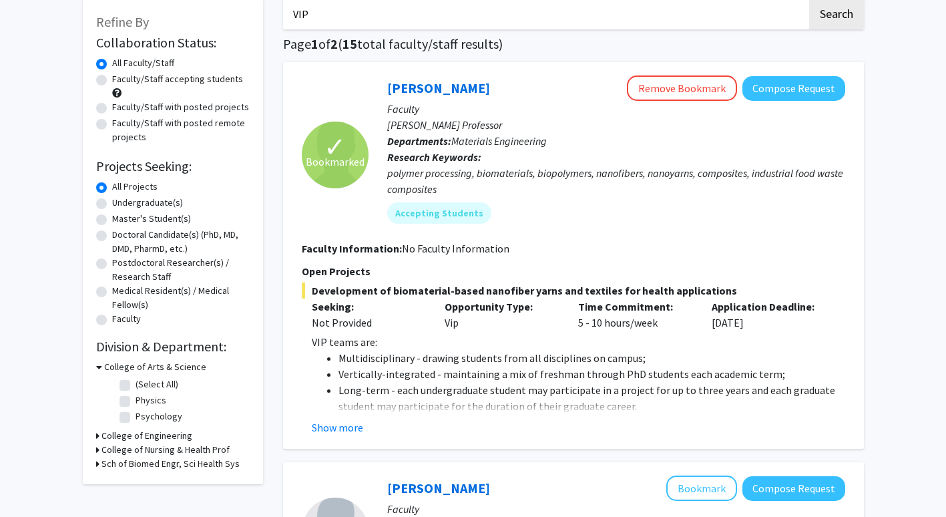
scroll to position [75, 0]
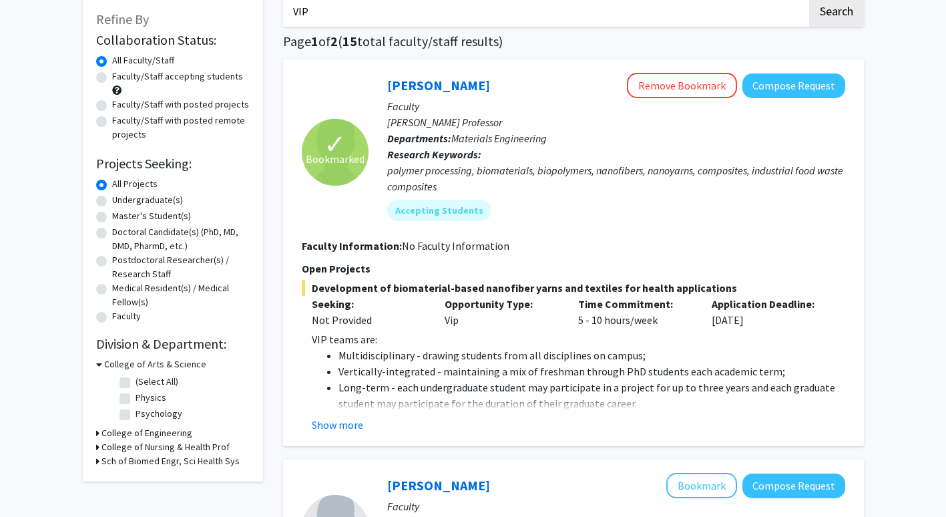
drag, startPoint x: 816, startPoint y: 84, endPoint x: 701, endPoint y: 176, distance: 146.8
click at [701, 176] on div "polymer processing, biomaterials, biopolymers, nanofibers, nanoyarns, composite…" at bounding box center [616, 178] width 458 height 32
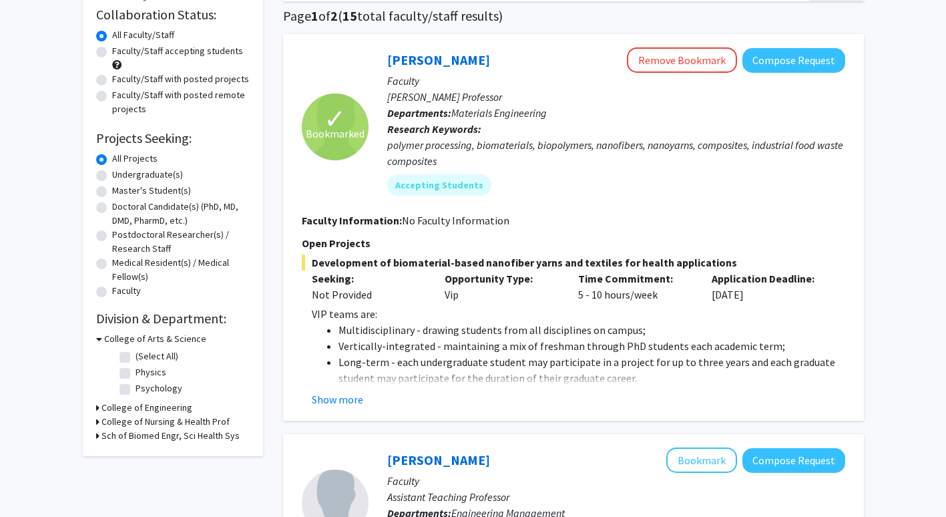
scroll to position [102, 0]
click at [349, 395] on button "Show more" at bounding box center [337, 399] width 51 height 16
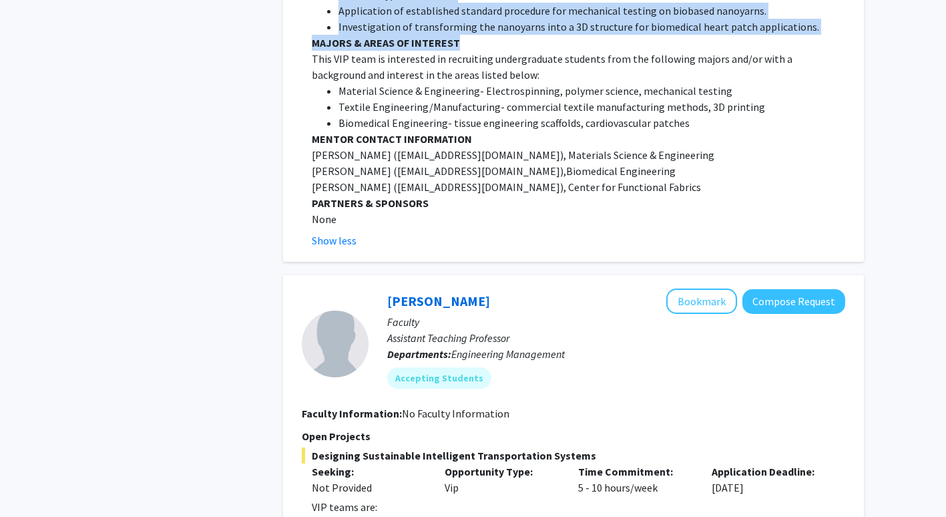
scroll to position [1076, 0]
drag, startPoint x: 315, startPoint y: 105, endPoint x: 582, endPoint y: 205, distance: 285.3
copy div "evelopment of biomaterial-based nanofiber yarns and textiles for health applica…"
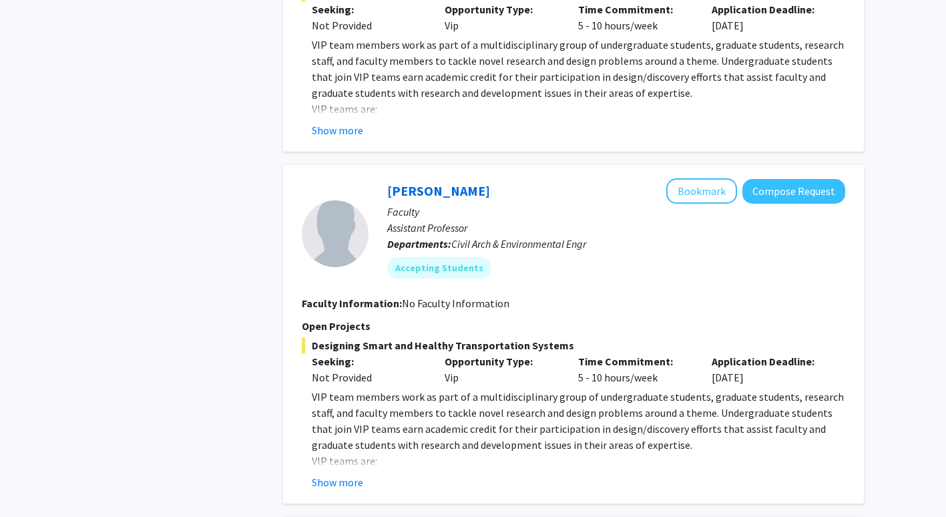
scroll to position [2356, 0]
click at [324, 473] on button "Show more" at bounding box center [337, 481] width 51 height 16
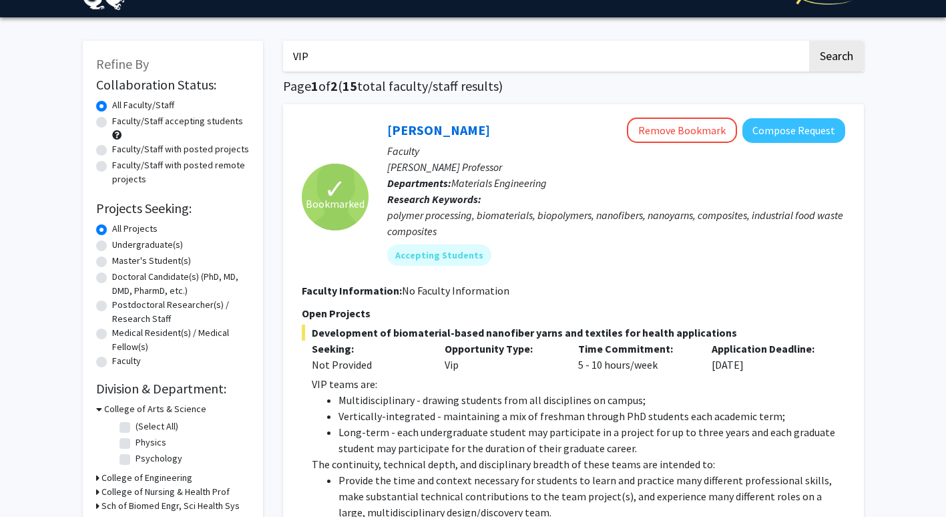
scroll to position [0, 0]
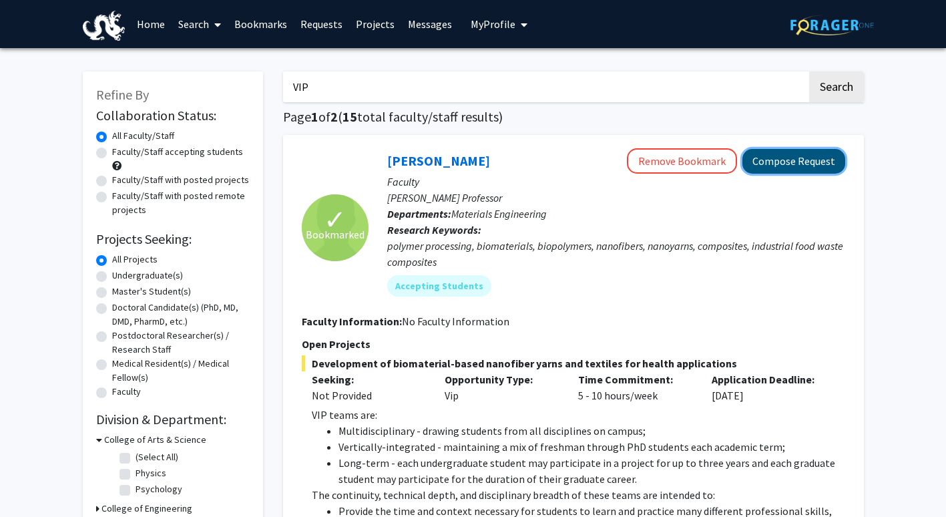
click at [806, 170] on button "Compose Request" at bounding box center [794, 161] width 103 height 25
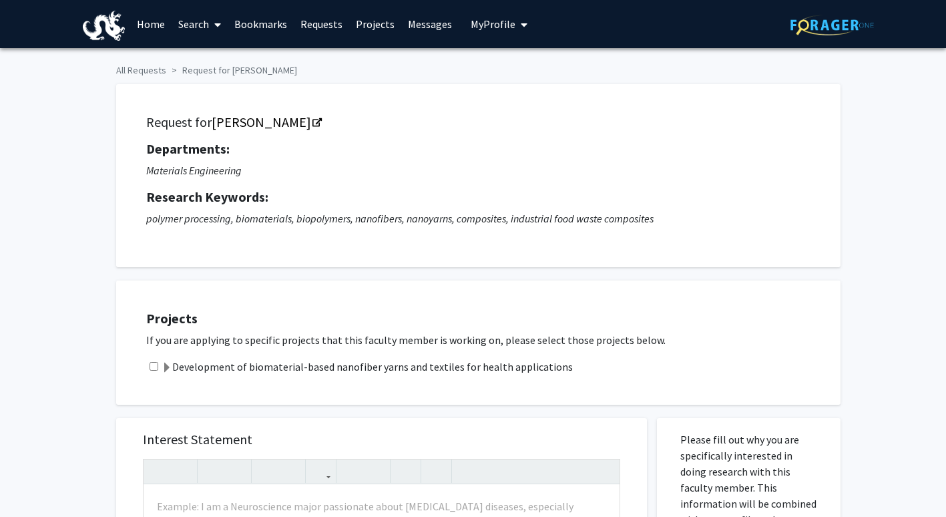
click at [521, 27] on icon "My profile dropdown to access profile and logout" at bounding box center [524, 24] width 7 height 11
click at [521, 67] on span "[PERSON_NAME]" at bounding box center [554, 62] width 81 height 15
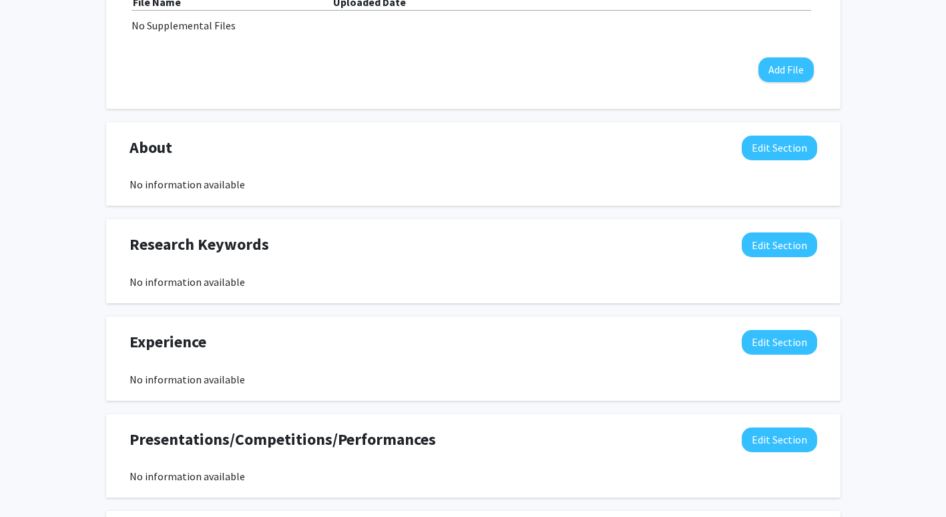
scroll to position [478, 0]
click at [771, 158] on button "Edit Section" at bounding box center [779, 147] width 75 height 25
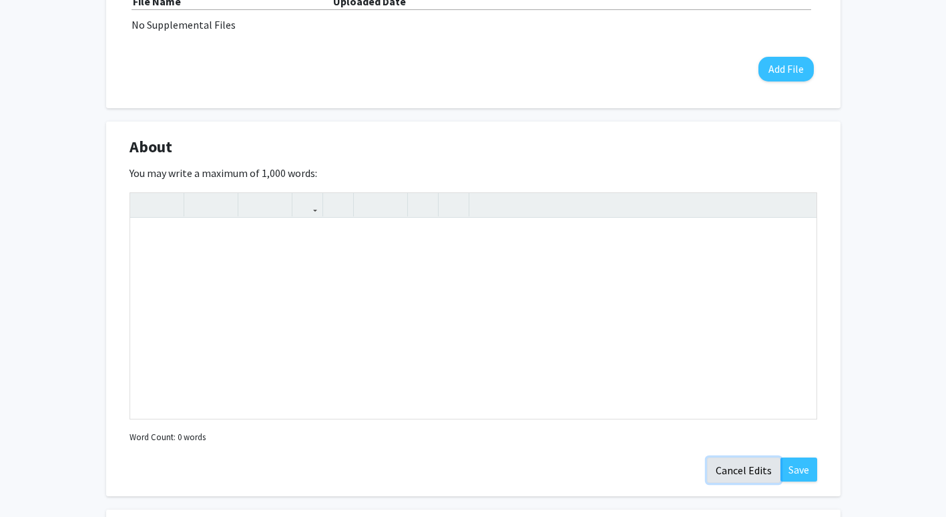
click at [739, 468] on button "Cancel Edits" at bounding box center [743, 469] width 73 height 25
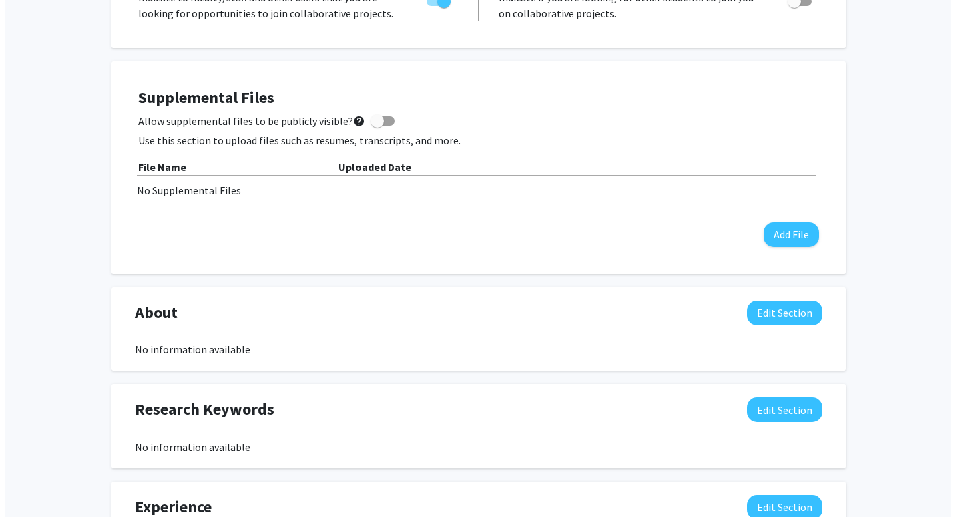
scroll to position [315, 0]
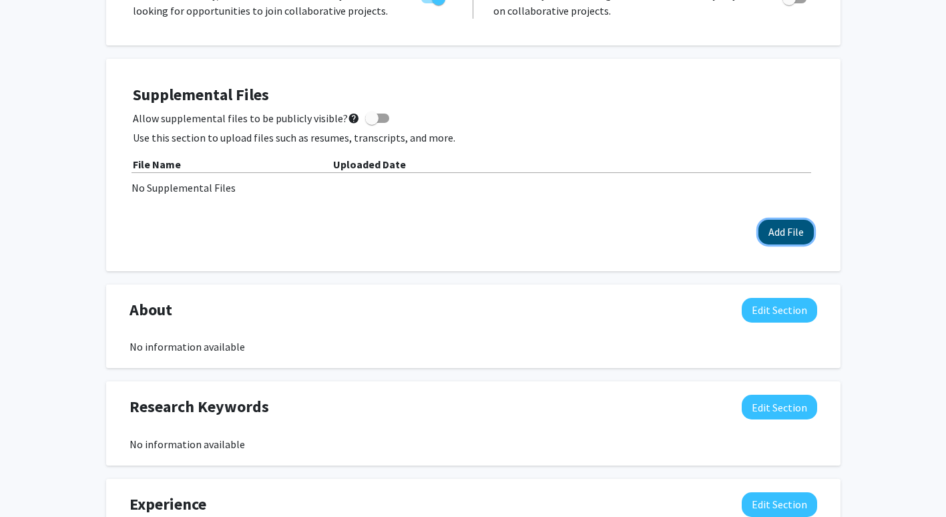
click at [771, 233] on button "Add File" at bounding box center [786, 232] width 55 height 25
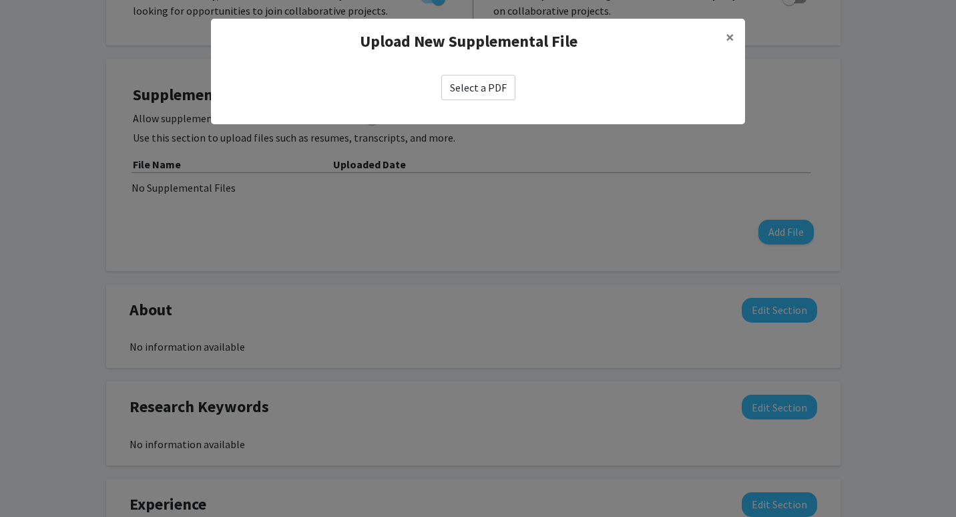
click at [496, 81] on label "Select a PDF" at bounding box center [478, 87] width 74 height 25
click at [0, 0] on input "Select a PDF" at bounding box center [0, 0] width 0 height 0
click at [492, 97] on label "Select a PDF" at bounding box center [478, 87] width 74 height 25
click at [0, 0] on input "Select a PDF" at bounding box center [0, 0] width 0 height 0
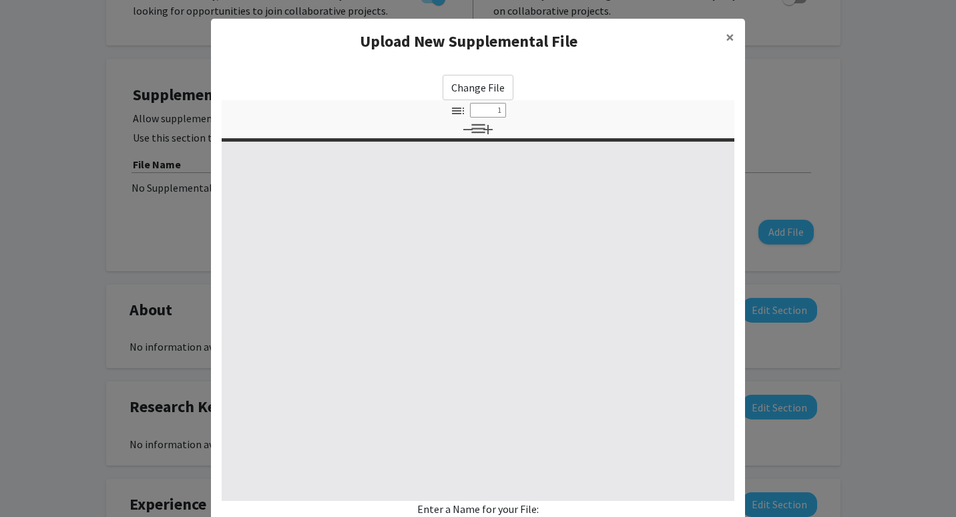
select select "custom"
type input "0"
select select "custom"
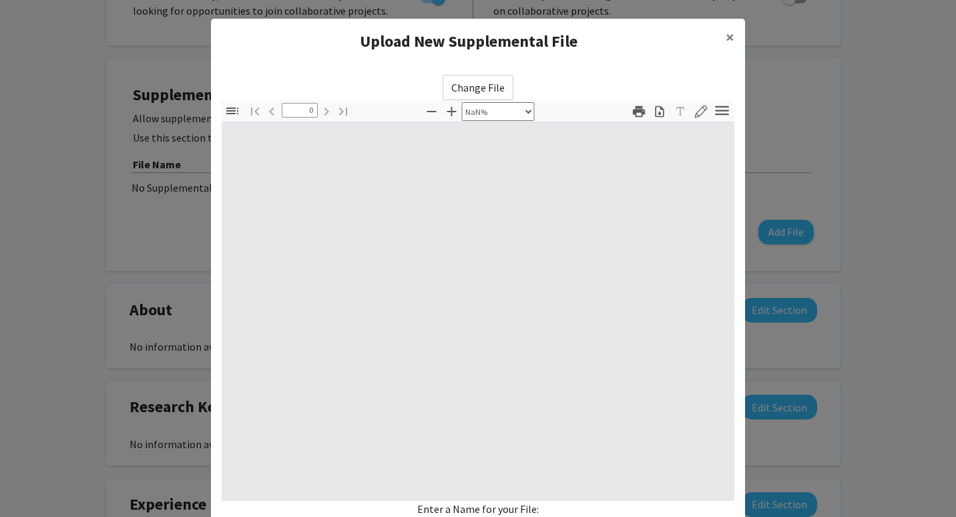
type input "1"
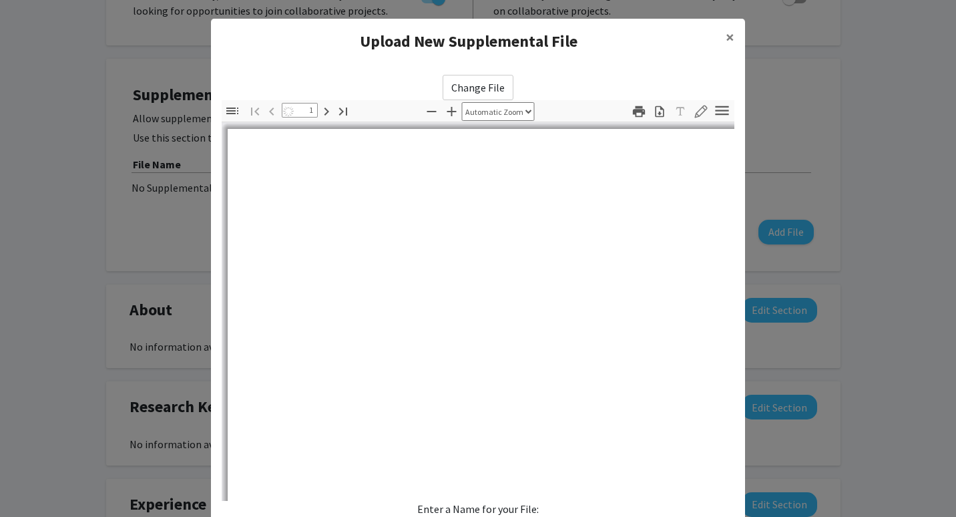
select select "auto"
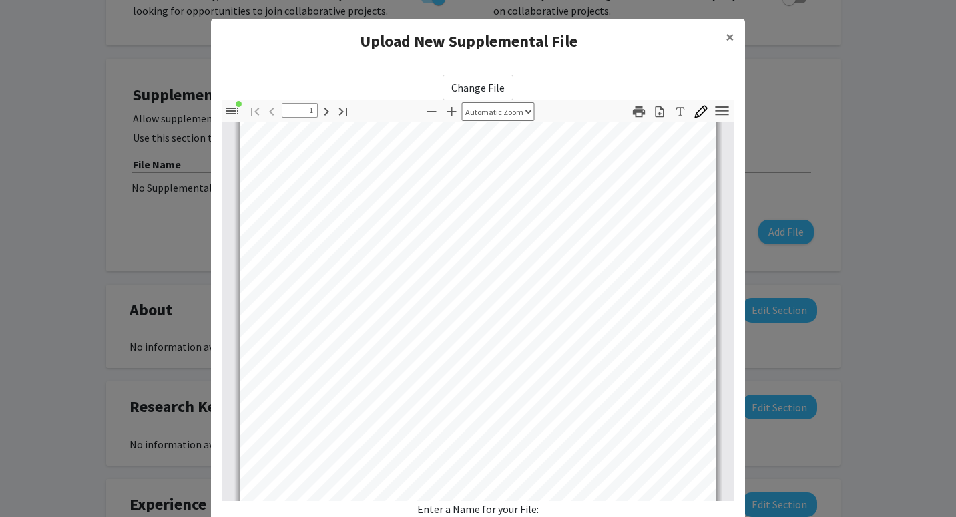
scroll to position [0, 0]
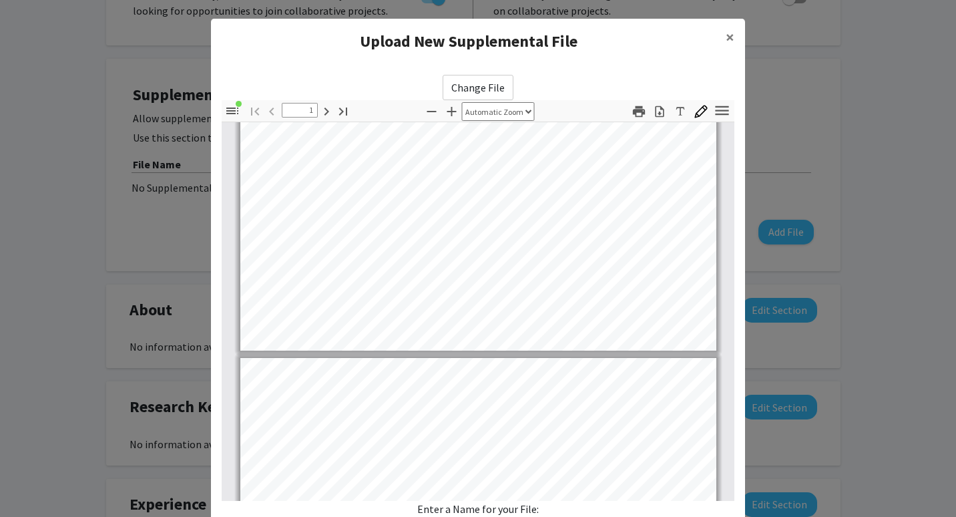
type input "2"
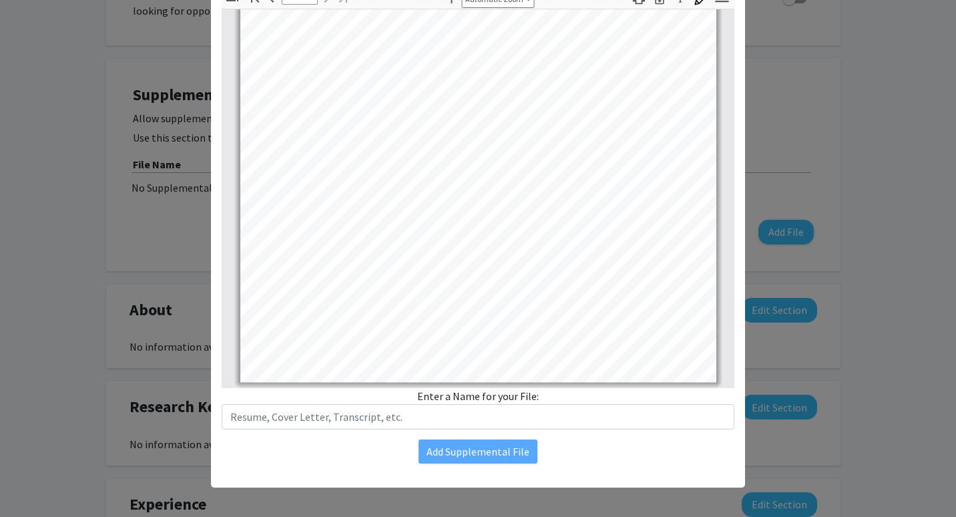
scroll to position [116, 0]
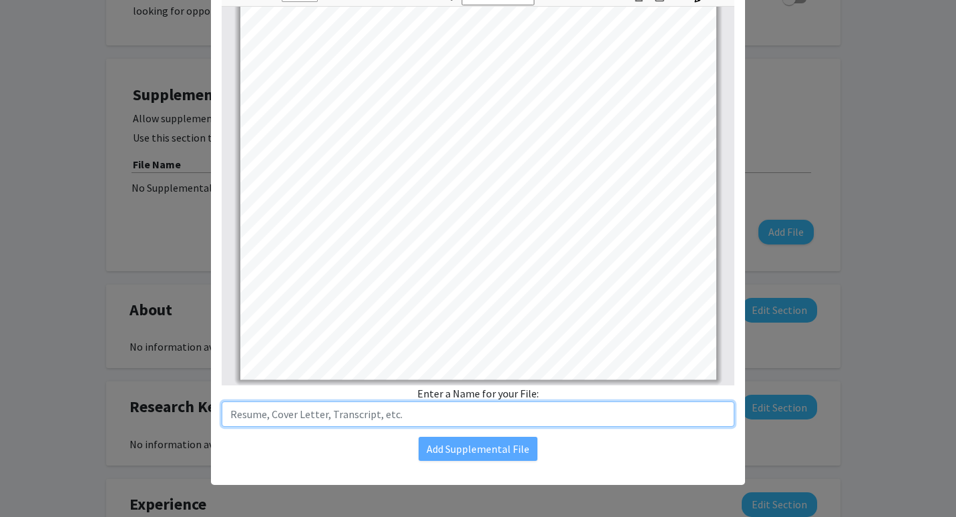
click at [502, 417] on input "text" at bounding box center [478, 413] width 513 height 25
type input "Resume"
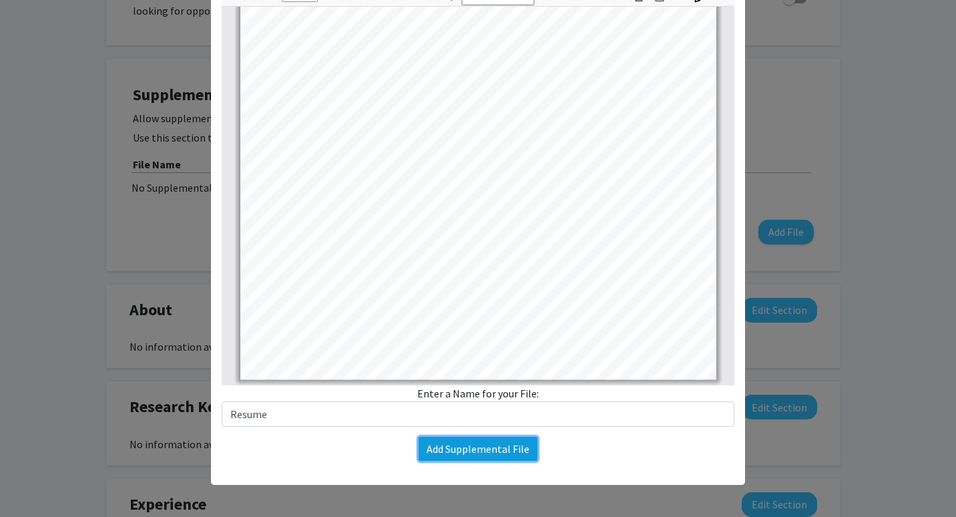
click at [510, 453] on button "Add Supplemental File" at bounding box center [478, 449] width 119 height 24
click at [489, 447] on button "Add Supplemental File" at bounding box center [478, 449] width 119 height 24
click at [481, 459] on button "Add Supplemental File" at bounding box center [478, 449] width 119 height 24
click at [476, 454] on button "Add Supplemental File" at bounding box center [478, 449] width 119 height 24
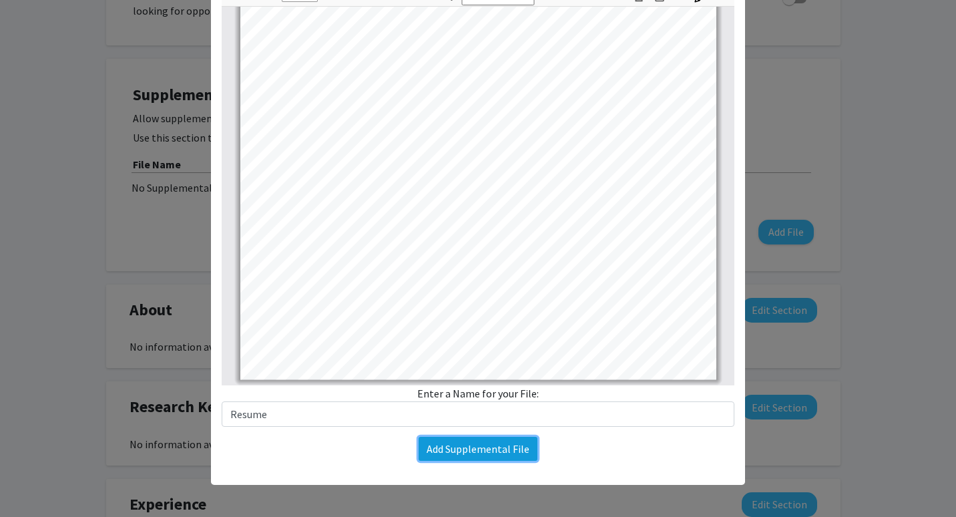
scroll to position [0, 0]
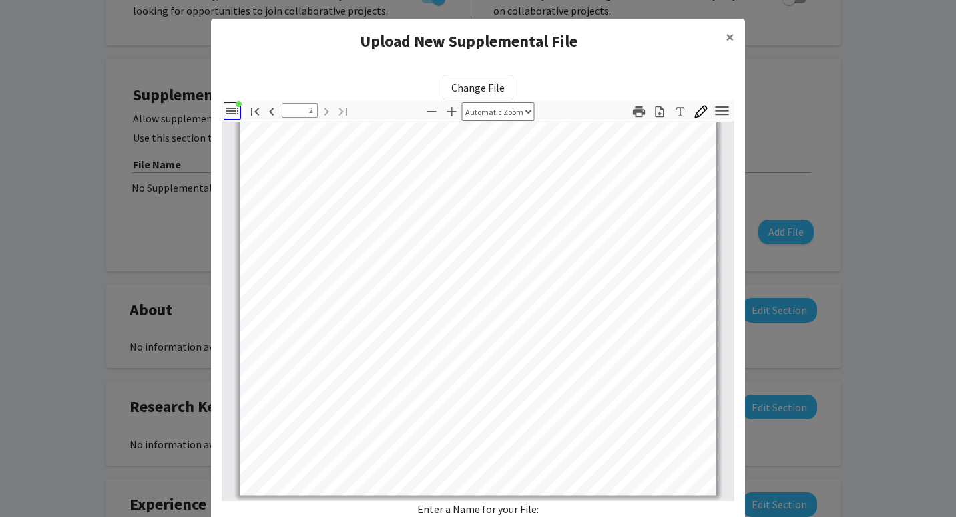
click at [236, 104] on button "Toggle Sidebar" at bounding box center [232, 110] width 17 height 17
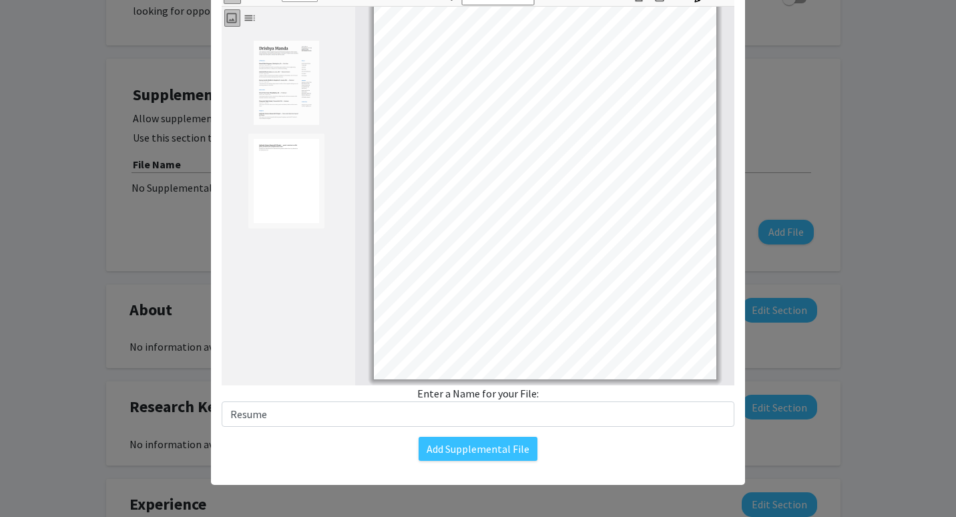
scroll to position [317, 0]
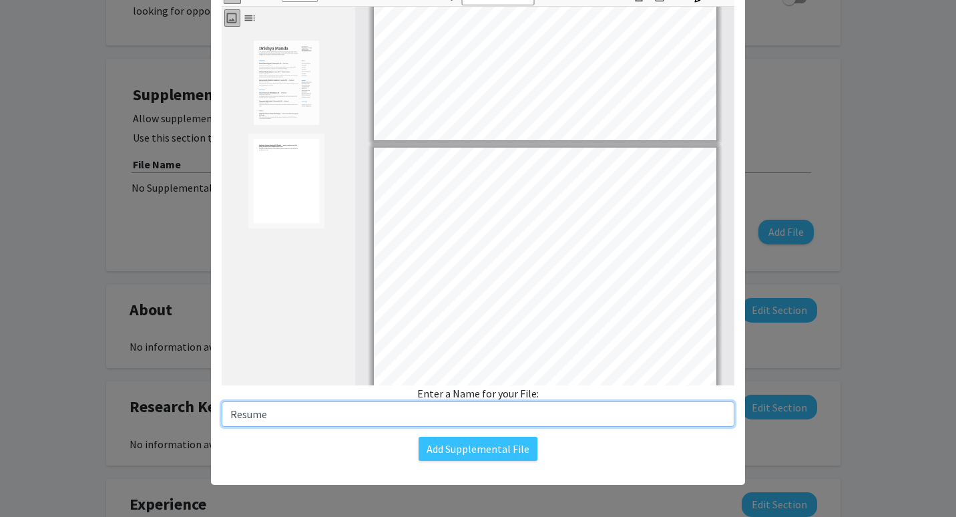
click at [381, 408] on input "Resume" at bounding box center [478, 413] width 513 height 25
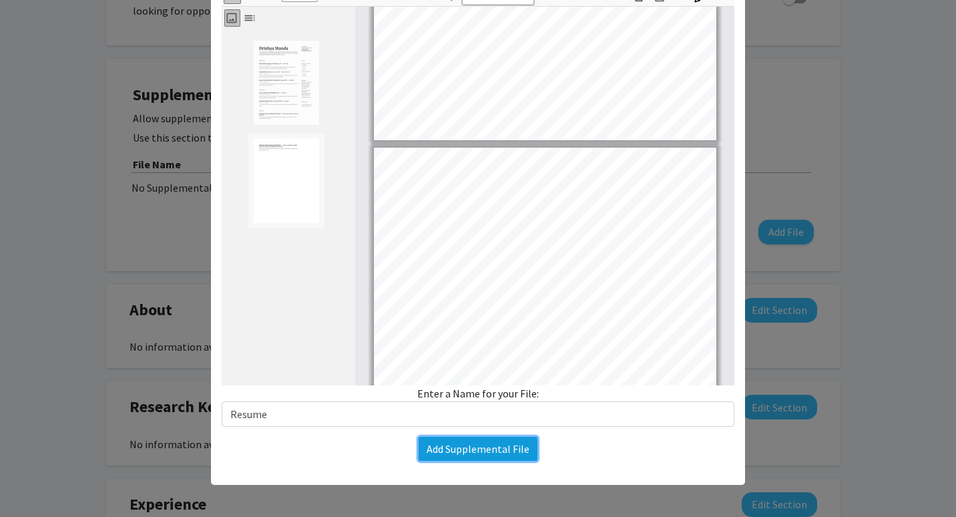
click at [454, 447] on button "Add Supplemental File" at bounding box center [478, 449] width 119 height 24
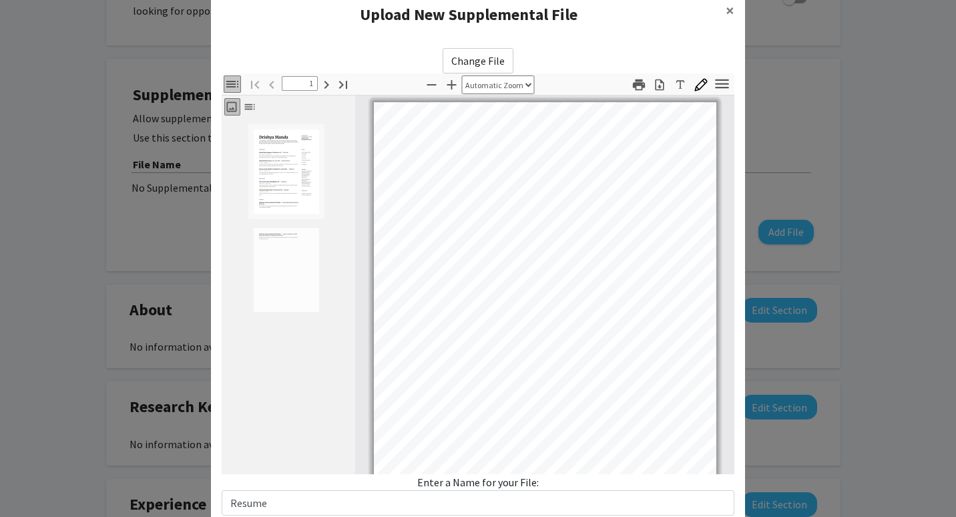
scroll to position [0, 0]
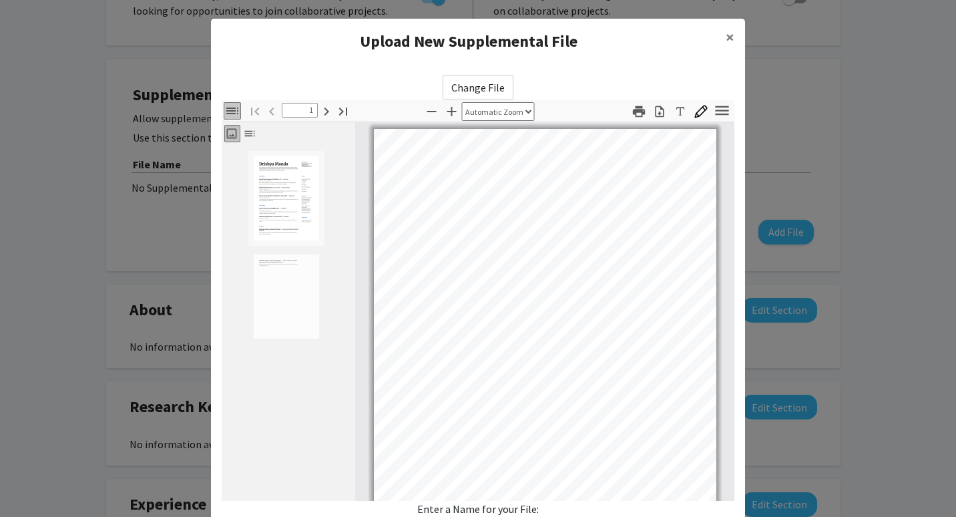
click at [485, 91] on label "Change File" at bounding box center [478, 87] width 71 height 25
click at [0, 0] on input "Change File" at bounding box center [0, 0] width 0 height 0
type input "2"
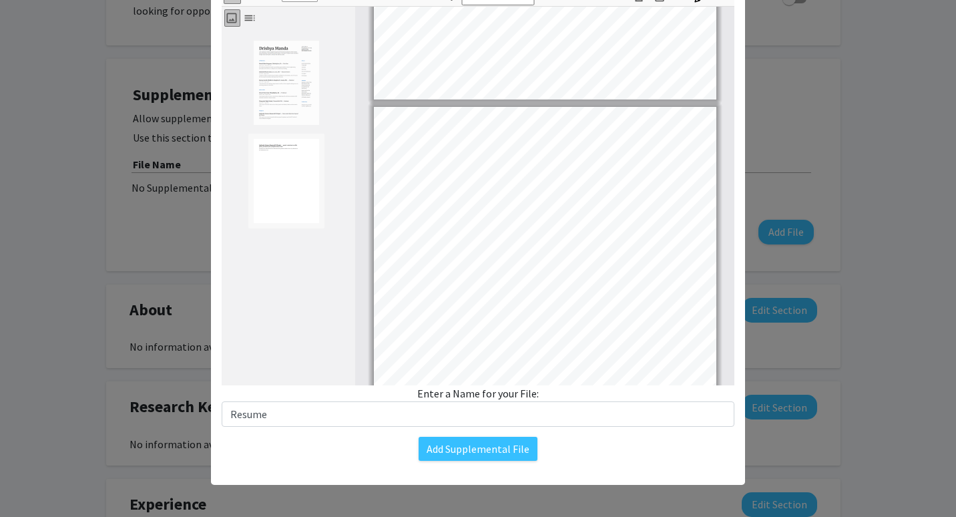
scroll to position [528, 0]
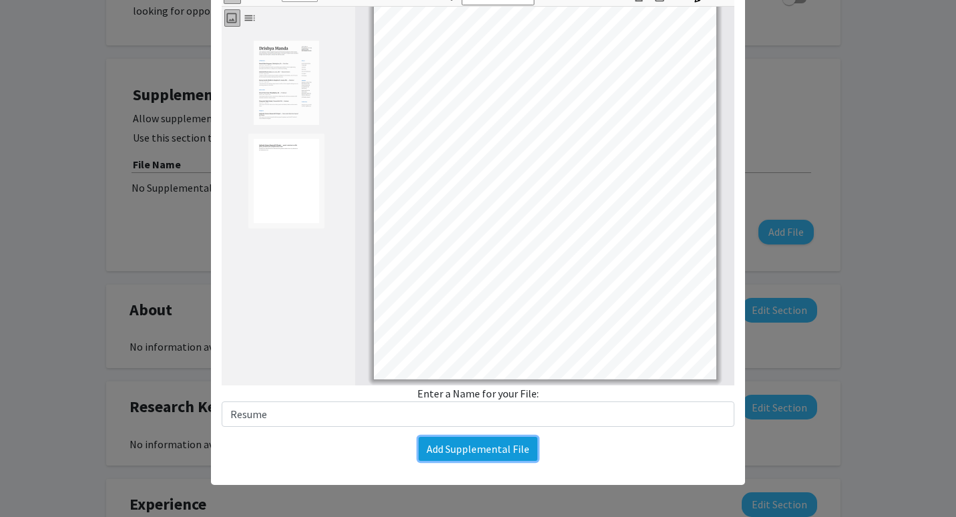
click at [464, 447] on button "Add Supplemental File" at bounding box center [478, 449] width 119 height 24
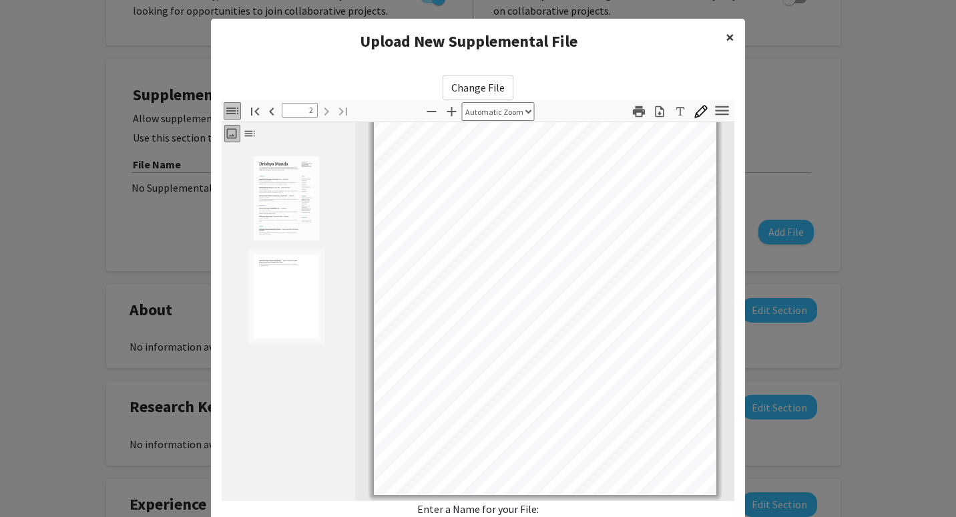
click at [726, 42] on span "×" at bounding box center [730, 37] width 9 height 21
click at [726, 41] on span "×" at bounding box center [730, 37] width 9 height 21
click at [726, 36] on span "×" at bounding box center [730, 37] width 9 height 21
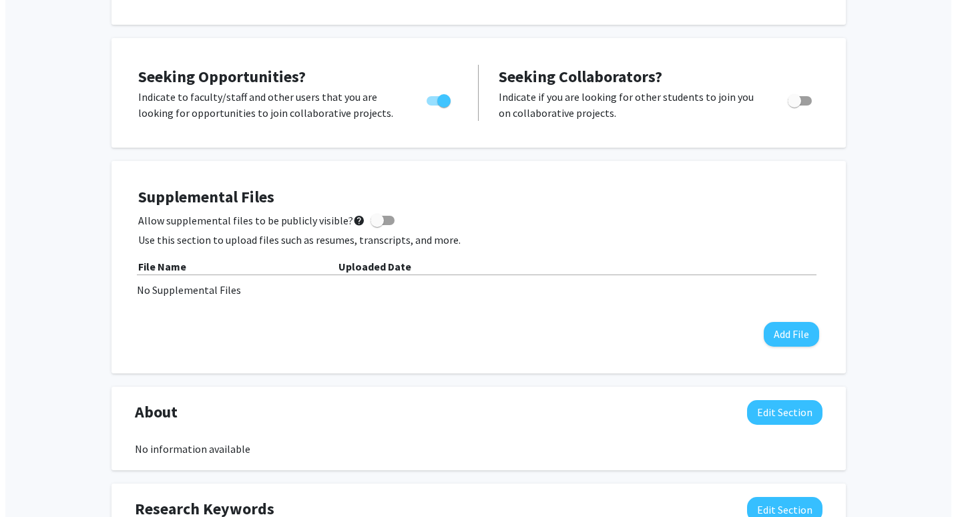
scroll to position [214, 0]
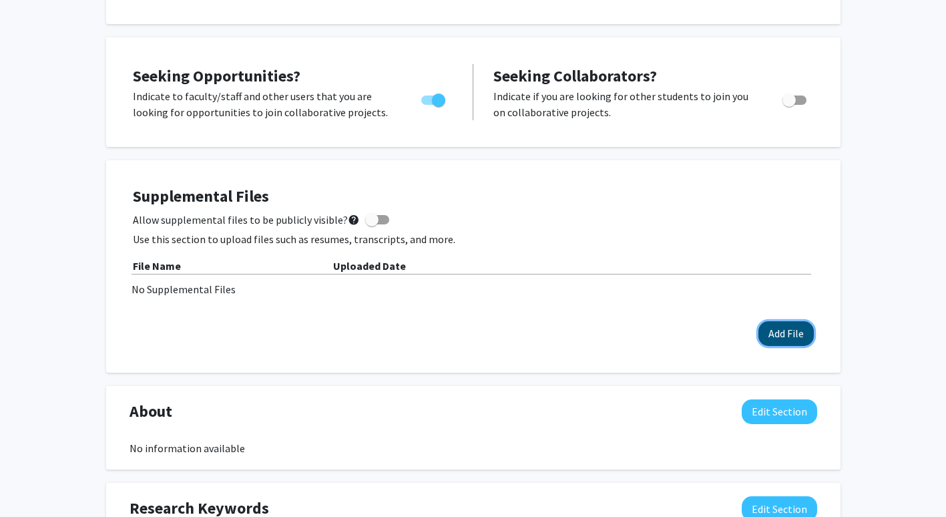
click at [795, 331] on button "Add File" at bounding box center [786, 333] width 55 height 25
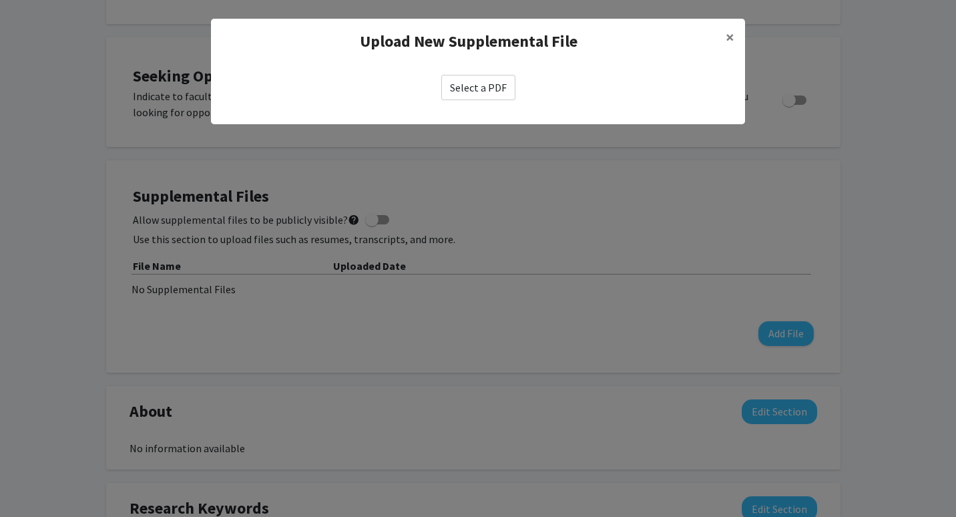
click at [491, 91] on label "Select a PDF" at bounding box center [478, 87] width 74 height 25
click at [0, 0] on input "Select a PDF" at bounding box center [0, 0] width 0 height 0
select select "custom"
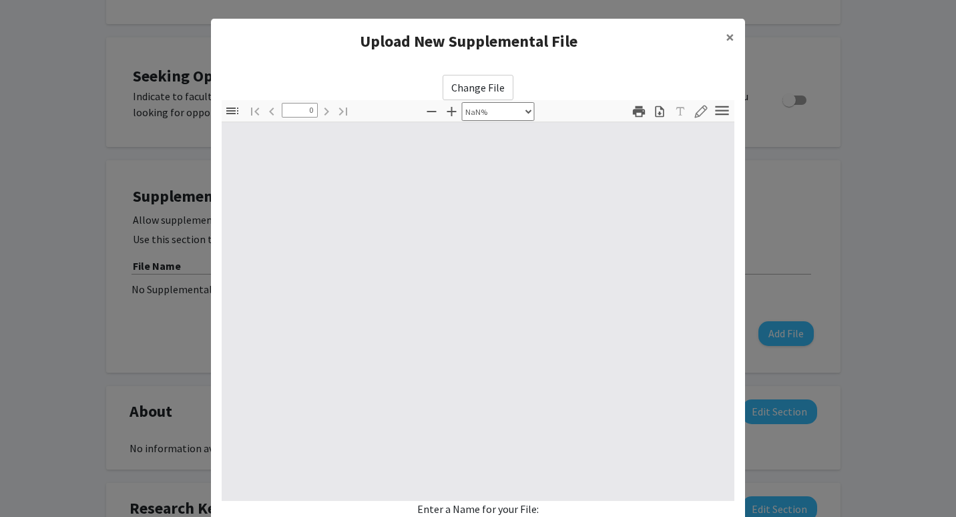
type input "1"
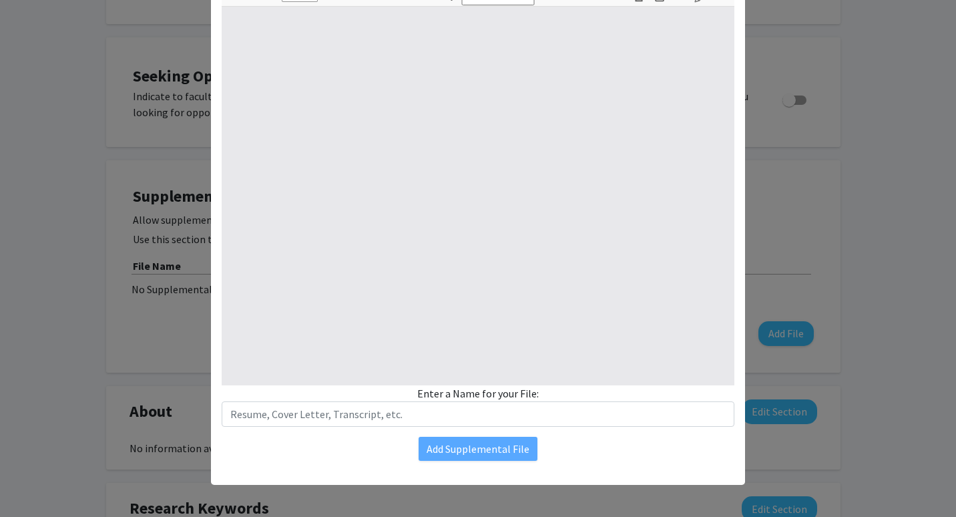
select select "auto"
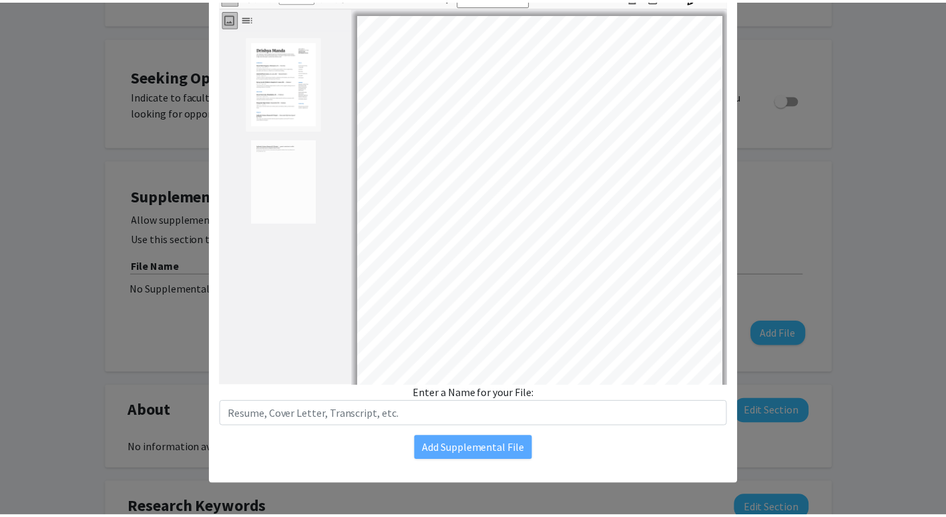
scroll to position [2, 0]
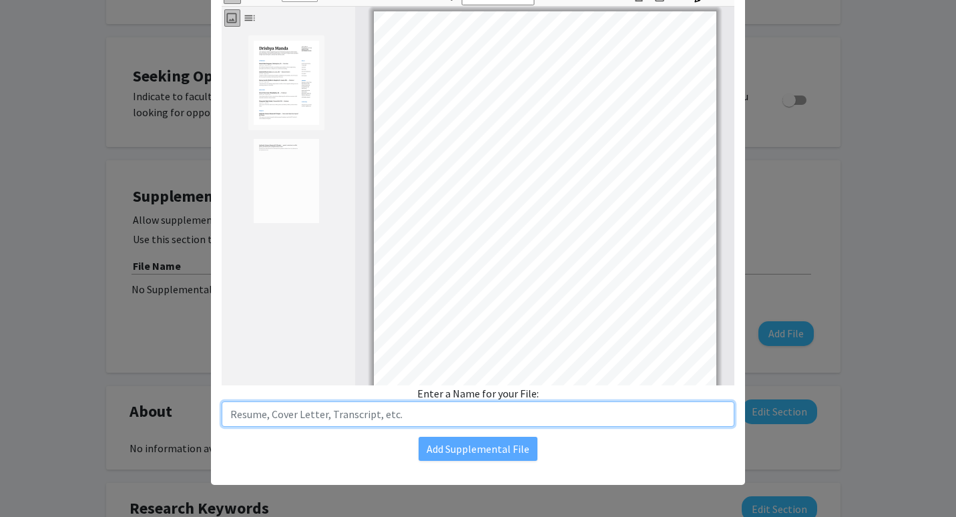
click at [475, 416] on input "text" at bounding box center [478, 413] width 513 height 25
type input "Resume"
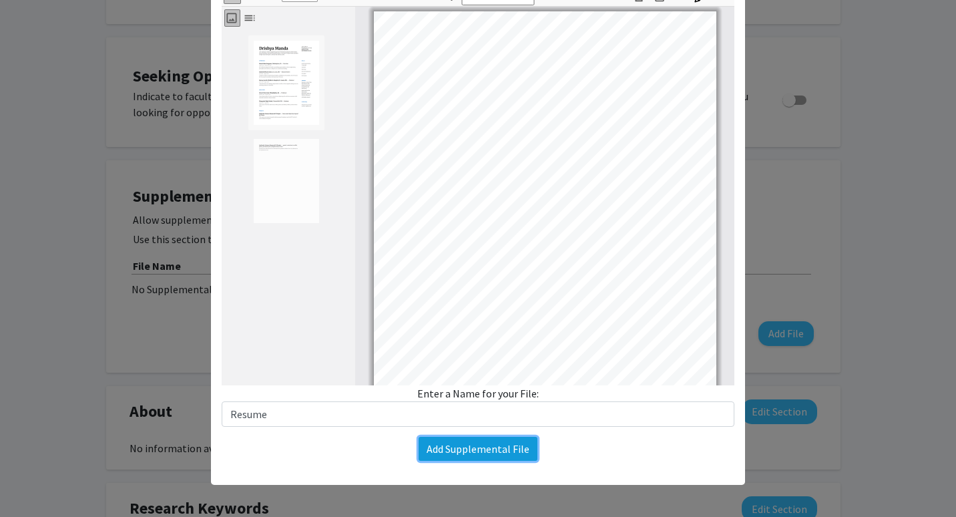
click at [470, 445] on button "Add Supplemental File" at bounding box center [478, 449] width 119 height 24
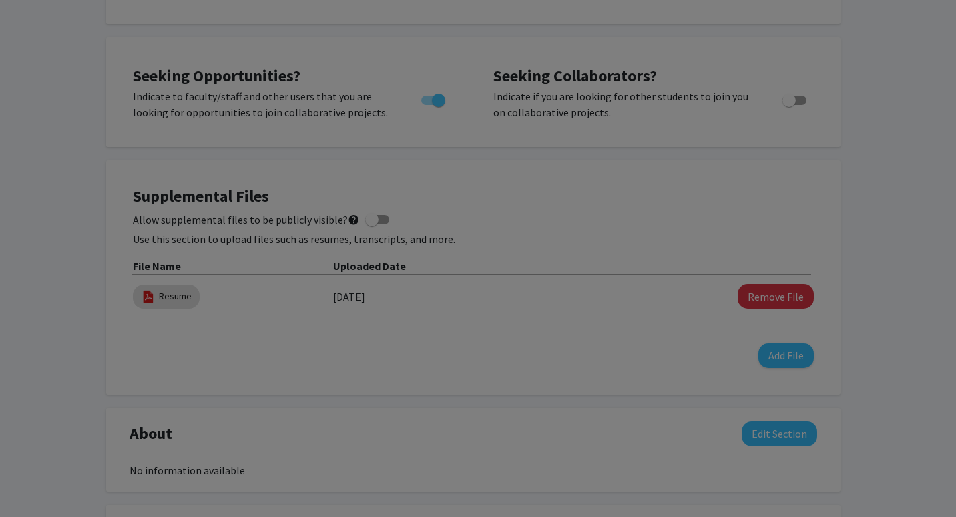
click at [470, 445] on modal-container "Upload New Supplemental File × Change File Thumbnails Document Outline Attachme…" at bounding box center [478, 258] width 956 height 517
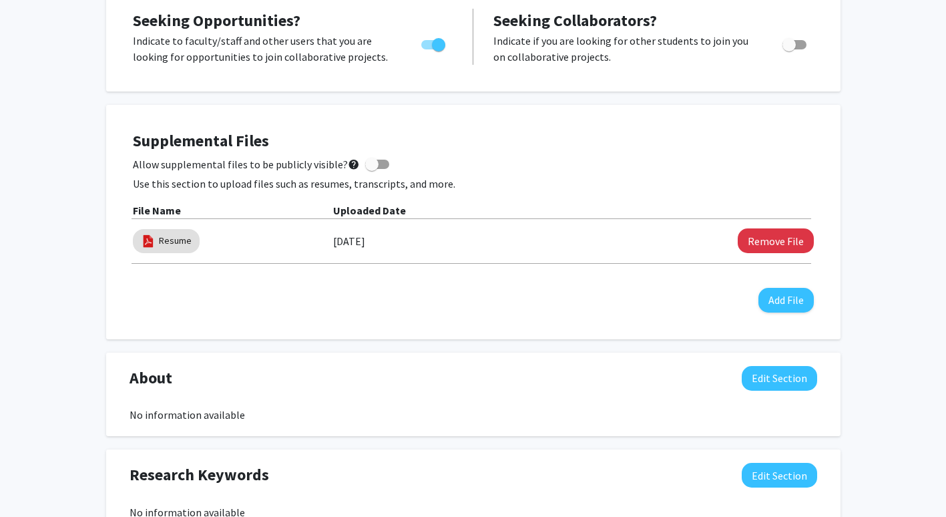
scroll to position [268, 0]
click at [365, 168] on span at bounding box center [371, 164] width 13 height 13
click at [371, 170] on input "Allow supplemental files to be publicly visible? help" at bounding box center [371, 170] width 1 height 1
checkbox input "true"
click at [407, 134] on h4 "Supplemental Files" at bounding box center [473, 141] width 681 height 19
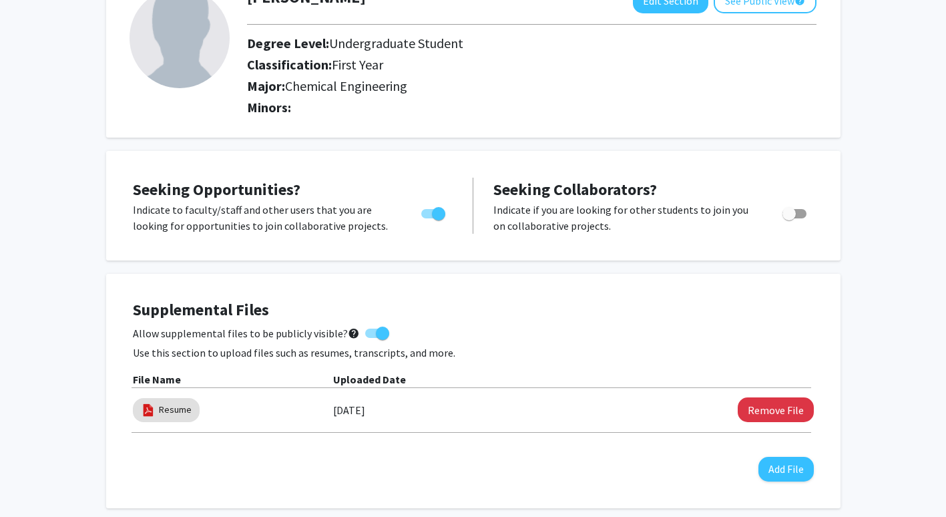
scroll to position [0, 0]
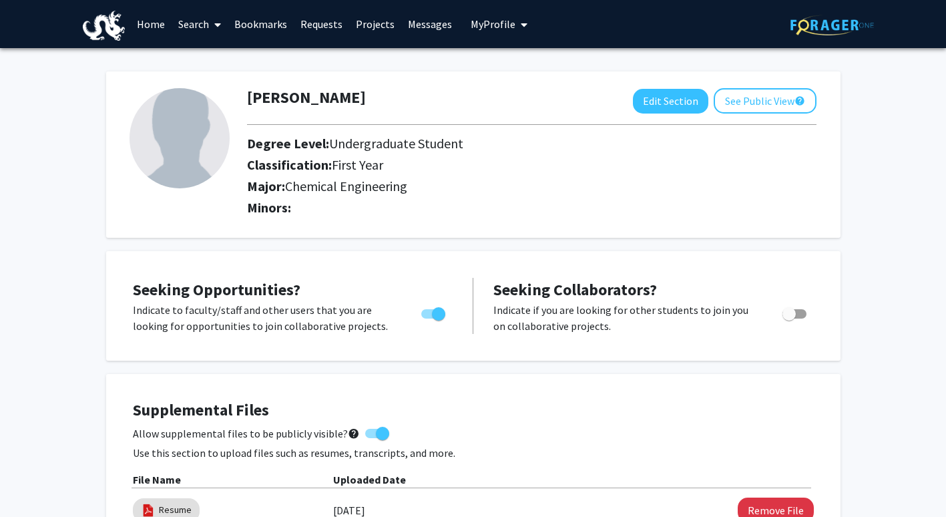
click at [190, 25] on link "Search" at bounding box center [200, 24] width 56 height 47
click at [214, 57] on span "Faculty/Staff" at bounding box center [221, 61] width 98 height 27
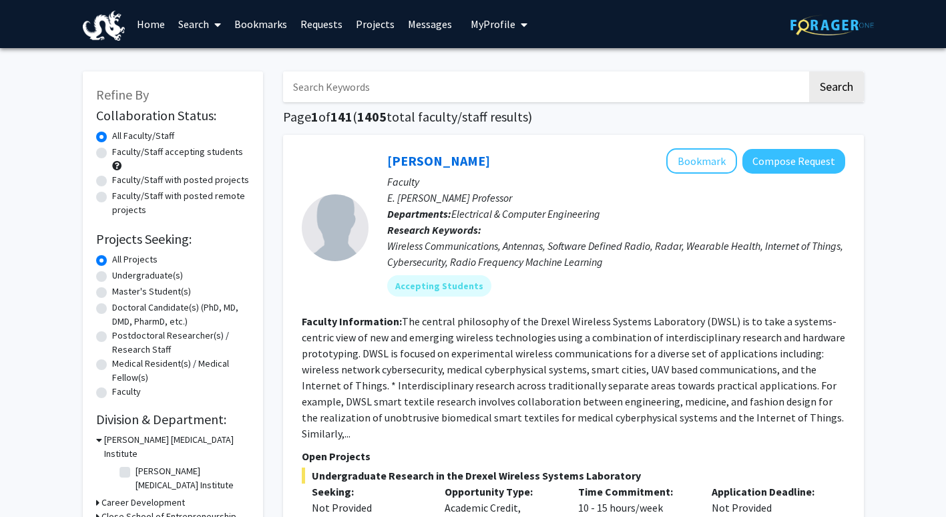
click at [436, 96] on input "Search Keywords" at bounding box center [545, 86] width 524 height 31
type input "VIP"
click at [809, 71] on button "Search" at bounding box center [836, 86] width 55 height 31
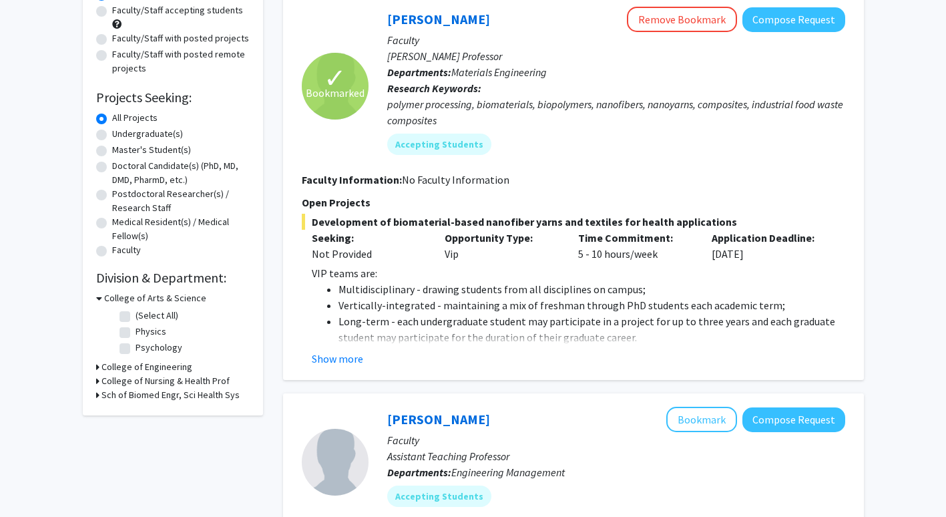
scroll to position [143, 0]
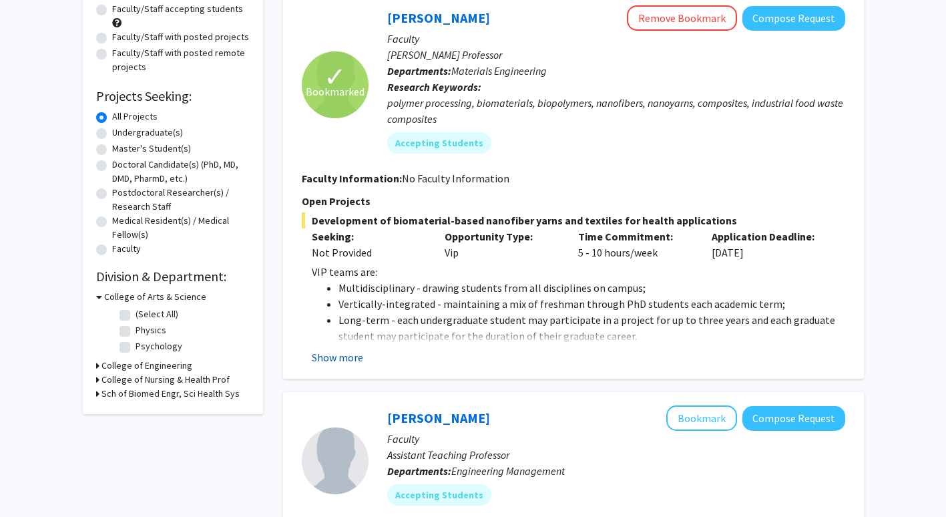
click at [350, 353] on button "Show more" at bounding box center [337, 357] width 51 height 16
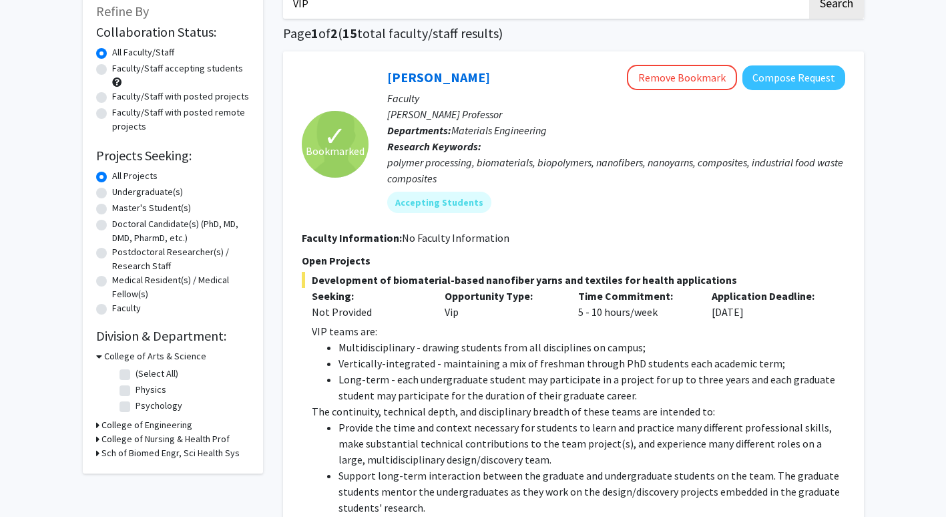
scroll to position [95, 0]
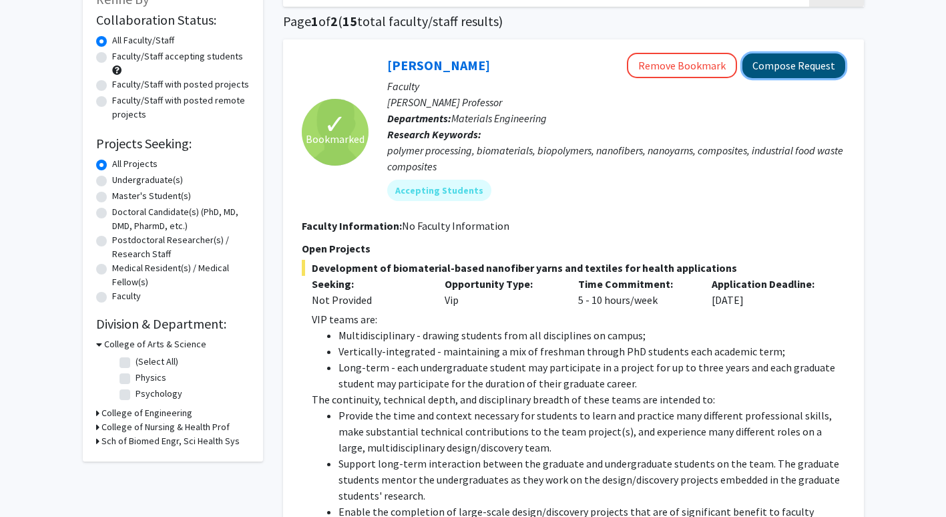
click at [803, 73] on button "Compose Request" at bounding box center [794, 65] width 103 height 25
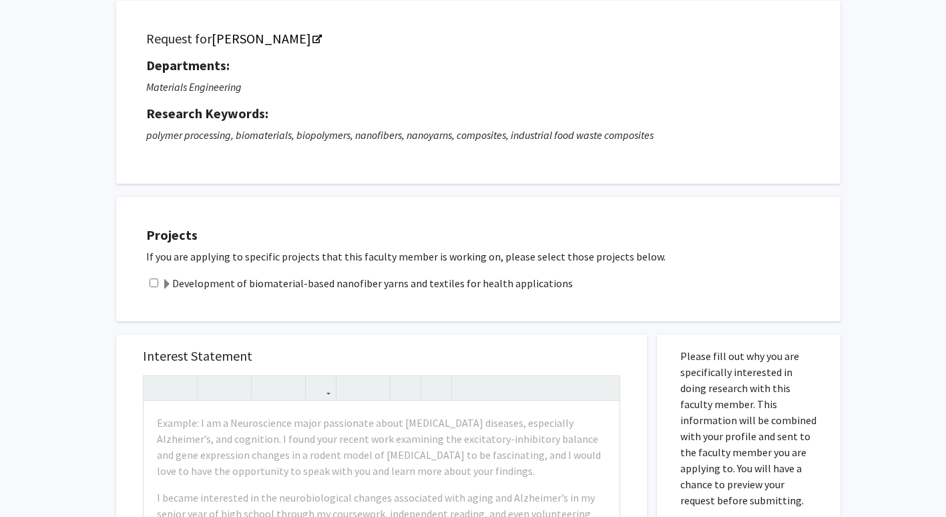
scroll to position [86, 0]
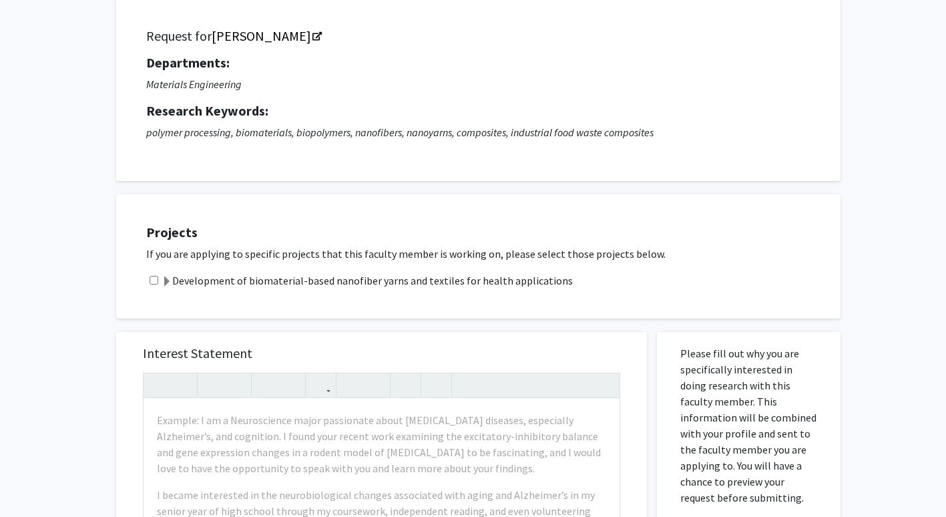
click at [150, 279] on input "checkbox" at bounding box center [154, 280] width 9 height 9
checkbox input "true"
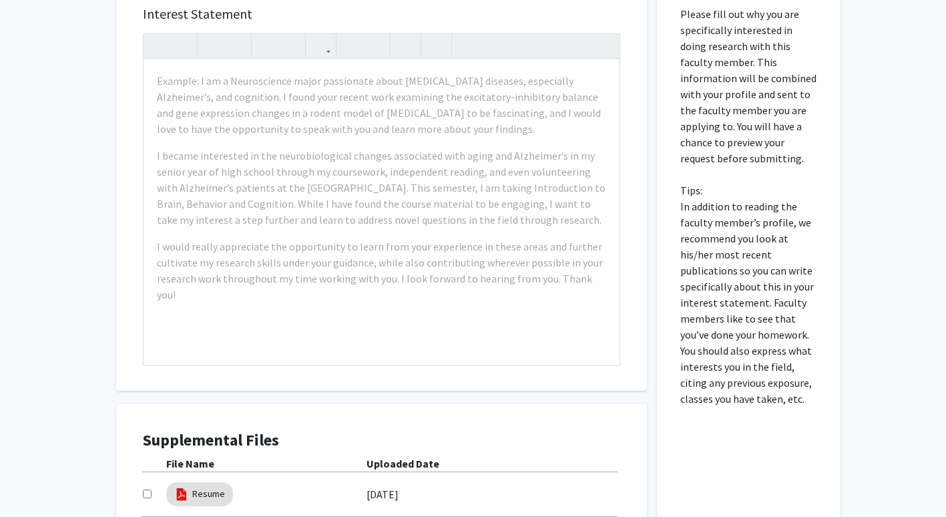
scroll to position [425, 0]
click at [49, 154] on div "All Requests Request for Caroline Schauer Request for Caroline Schauer Departme…" at bounding box center [473, 129] width 946 height 1012
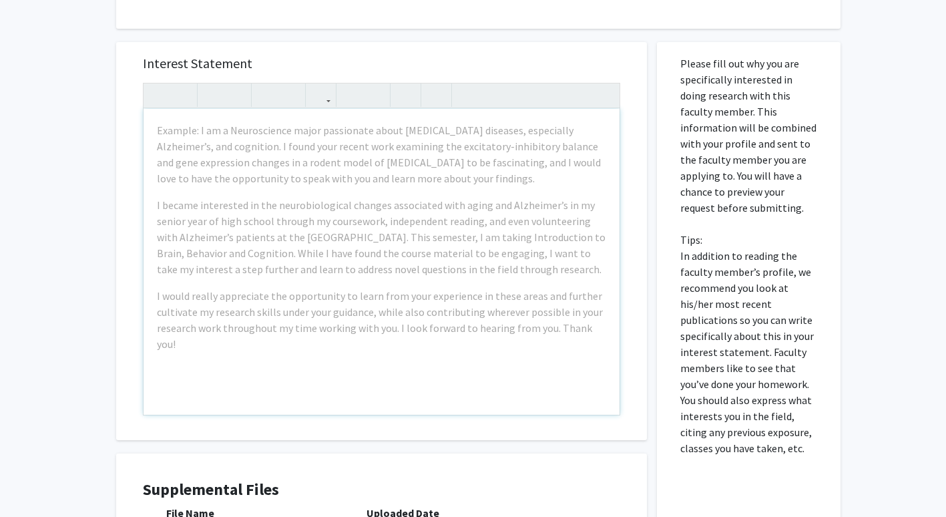
scroll to position [379, 0]
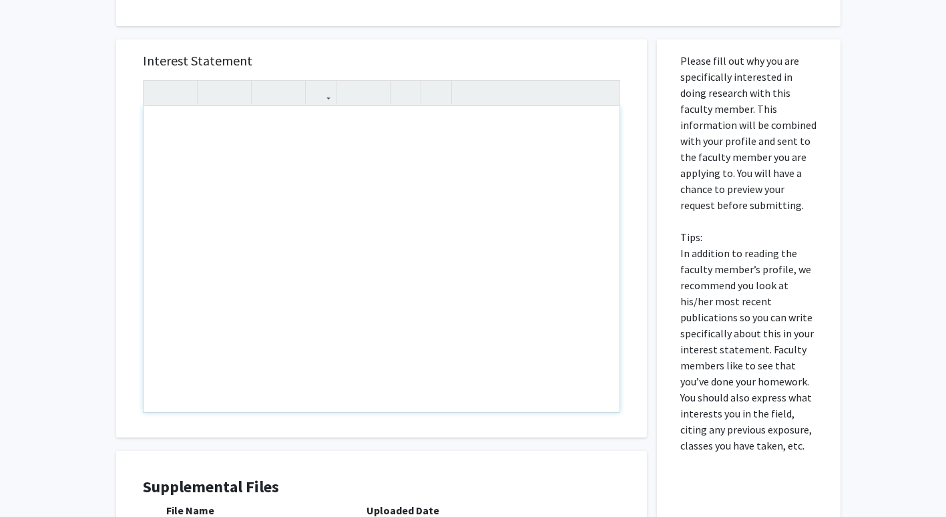
paste div "Note to users with screen readers: Please press Alt+0 or Option+0 to deactivate…"
type textarea "<p>My name is Drishya Manda, and I’m a first-year undergraduate student majorin…"
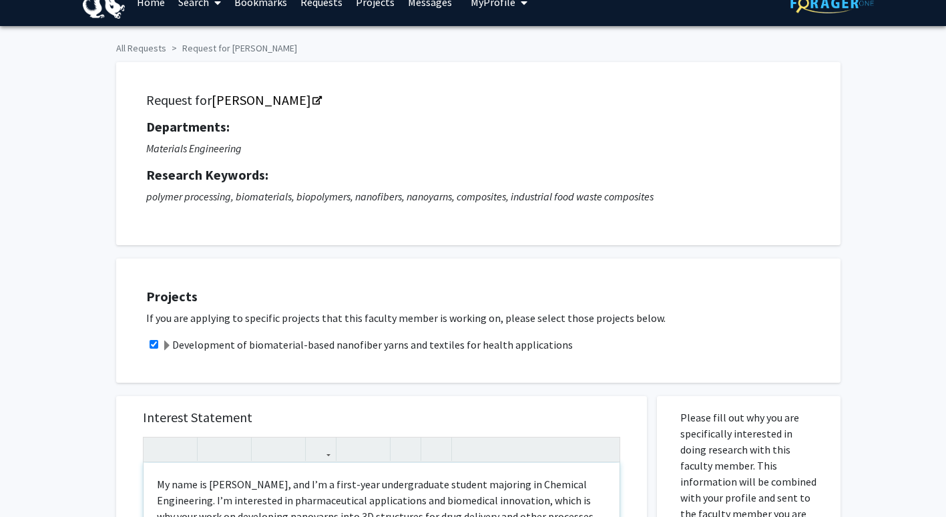
scroll to position [0, 0]
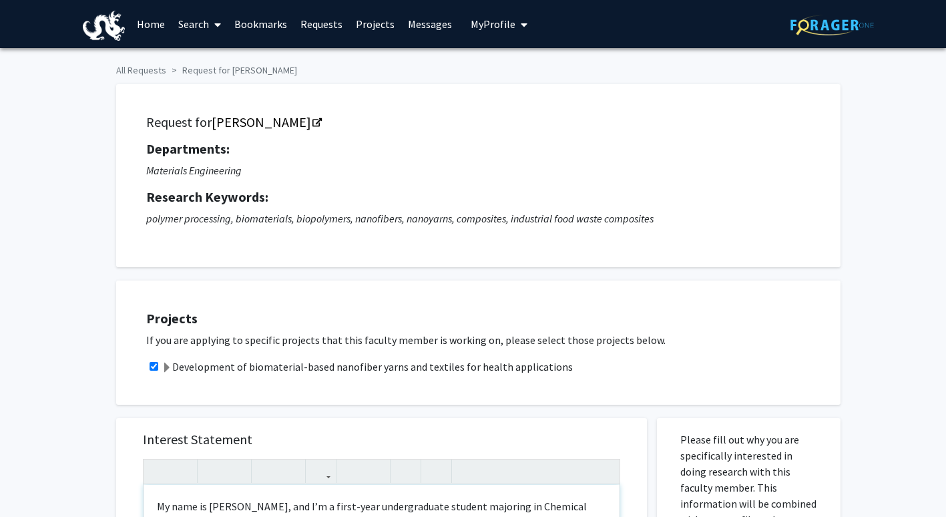
drag, startPoint x: 485, startPoint y: 25, endPoint x: 447, endPoint y: 135, distance: 115.9
click at [447, 135] on div "Request for Caroline Schauer Departments: Materials Engineering Research Keywor…" at bounding box center [478, 176] width 691 height 150
click at [500, 27] on span "My Profile" at bounding box center [493, 23] width 45 height 13
click at [532, 75] on span "View Profile" at bounding box center [554, 76] width 81 height 15
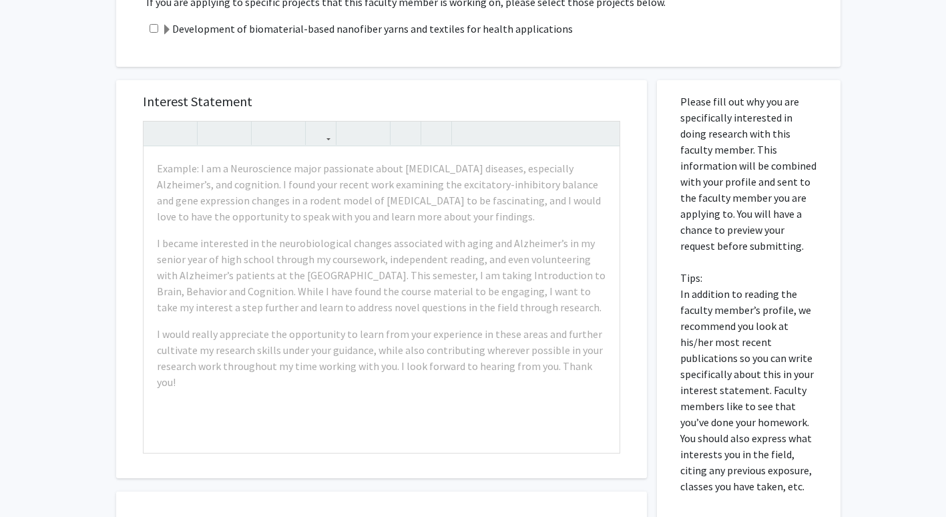
scroll to position [341, 0]
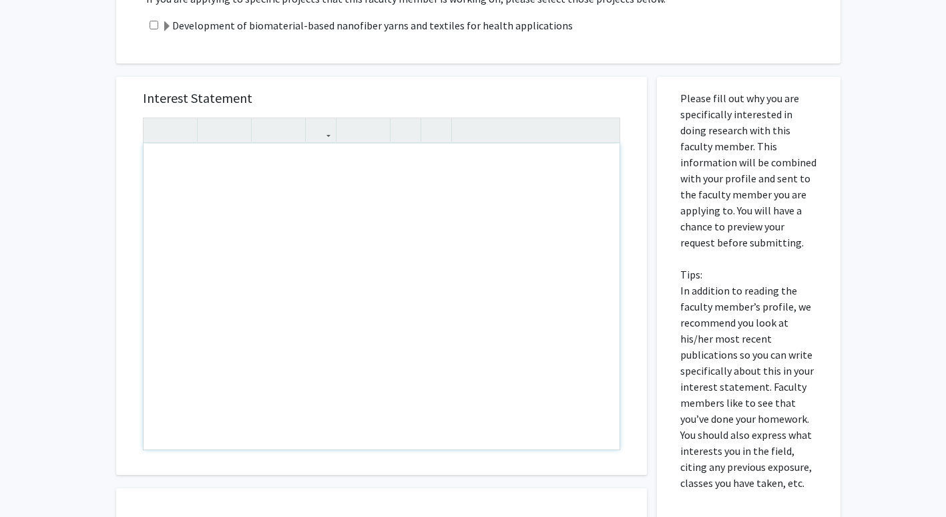
paste div "Note to users with screen readers: Please press Alt+0 or Option+0 to deactivate…"
type textarea "<p>My name is Drishya Manda, and I’m a first-year undergraduate student majorin…"
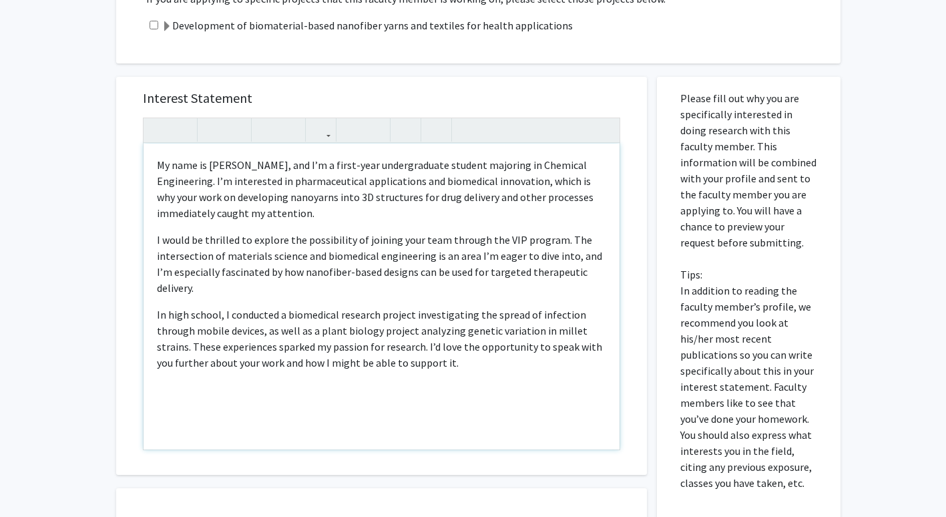
click at [103, 263] on div "All Requests Request for Caroline Schauer Request for Caroline Schauer Departme…" at bounding box center [473, 213] width 946 height 1012
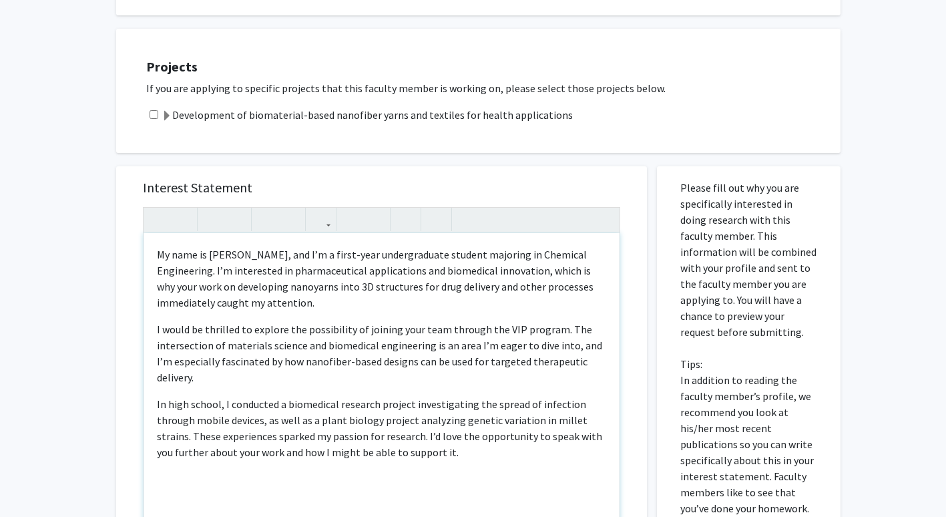
scroll to position [0, 0]
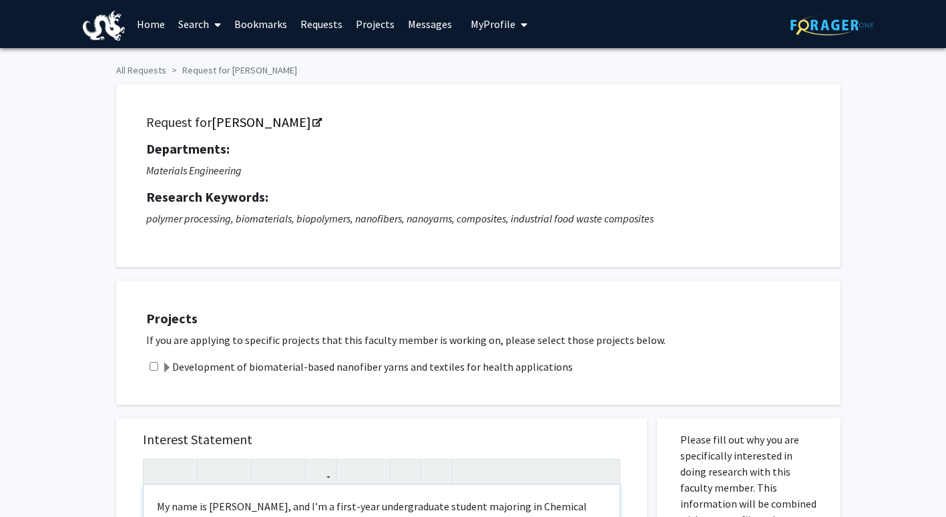
click at [507, 22] on span "My Profile" at bounding box center [493, 23] width 45 height 13
click at [515, 74] on span "View Profile" at bounding box center [554, 76] width 81 height 15
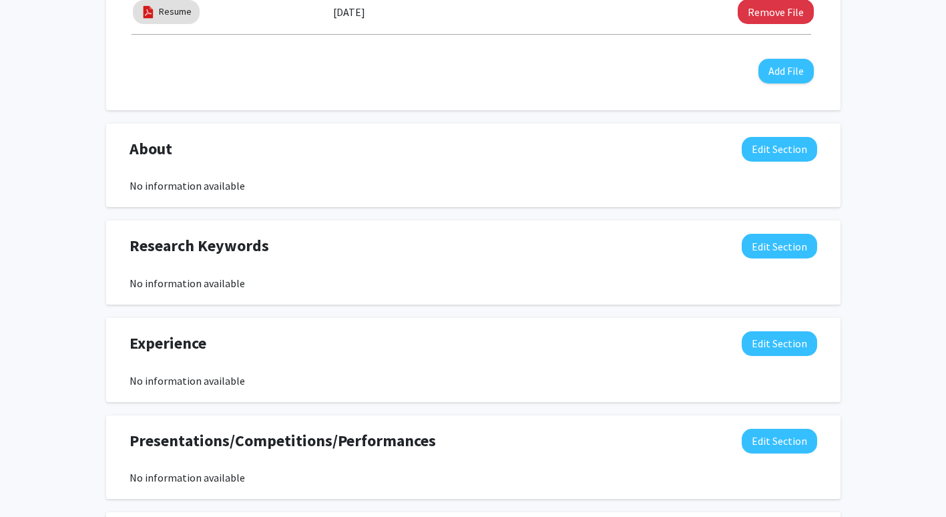
scroll to position [499, 0]
click at [811, 149] on button "Edit Section" at bounding box center [779, 148] width 75 height 25
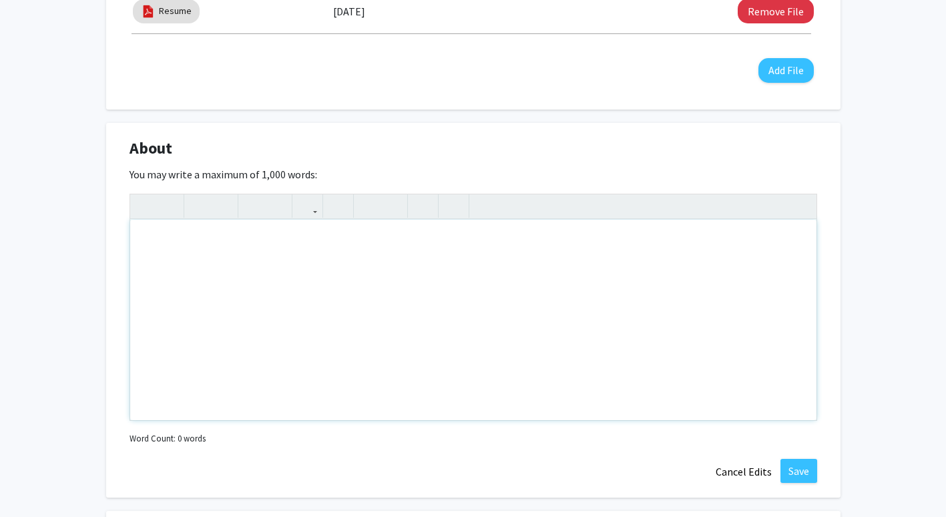
click at [266, 297] on div "Note to users with screen readers: Please deactivate our accessibility plugin f…" at bounding box center [473, 320] width 686 height 200
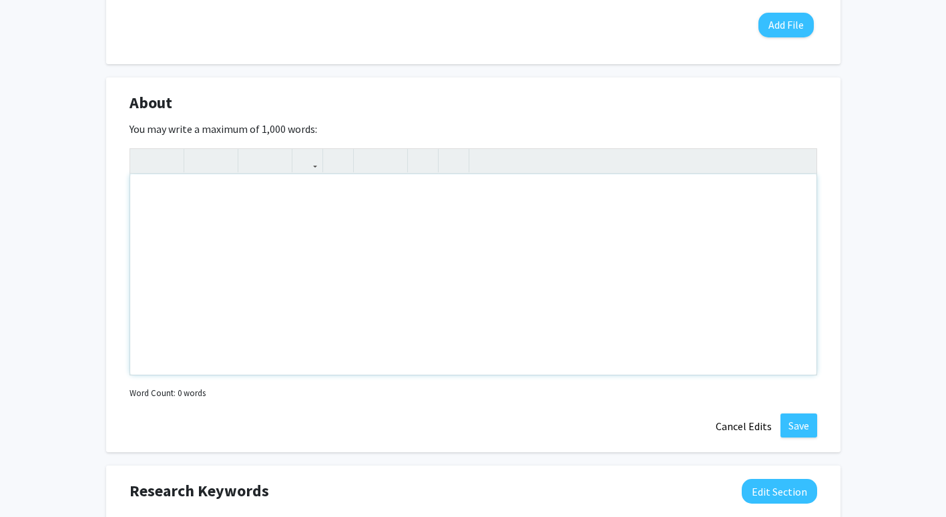
scroll to position [547, 0]
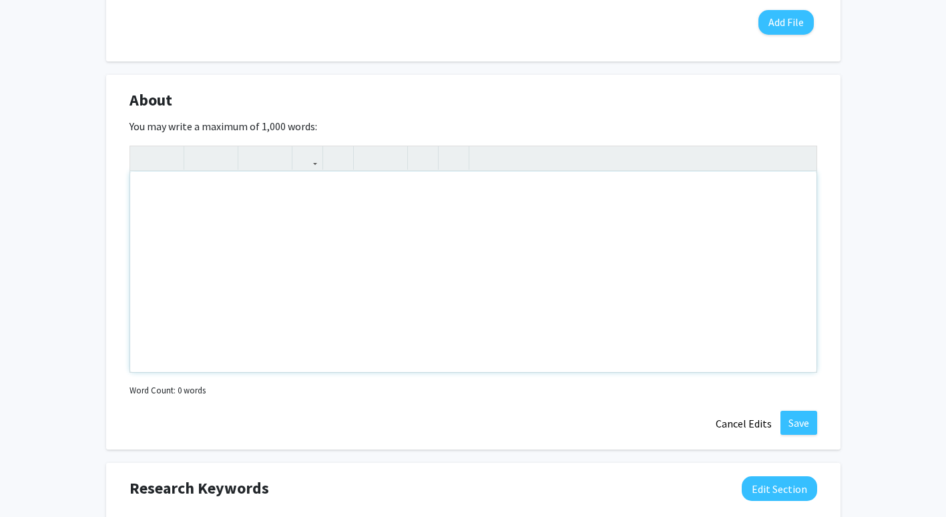
click at [200, 226] on div "Note to users with screen readers: Please deactivate our accessibility plugin f…" at bounding box center [473, 272] width 686 height 200
paste div "Note to users with screen readers: Please deactivate our accessibility plugin f…"
type textarea "<p>Hi my name is Drishya Manda I am majoring in chemical engineering and am int…"
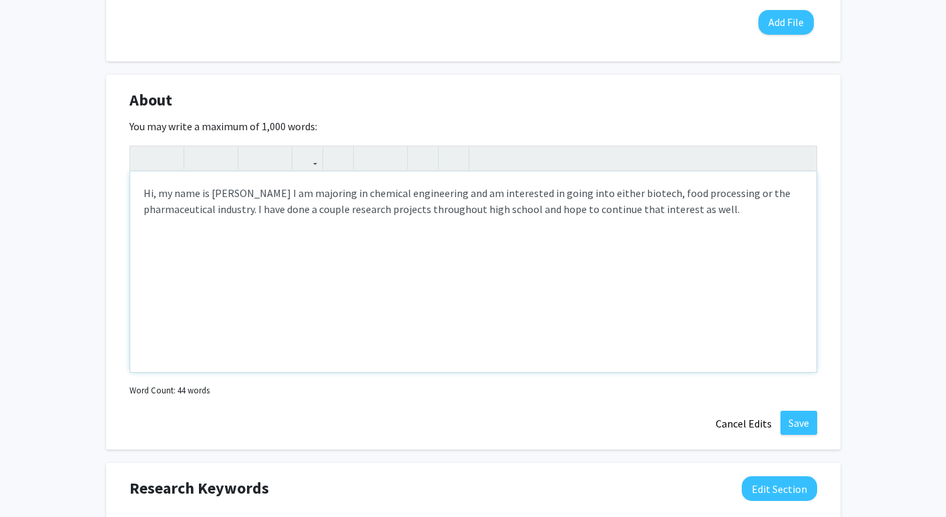
click at [294, 211] on p "Hi, my name is Drishya Manda I am majoring in chemical engineering and am inter…" at bounding box center [474, 201] width 660 height 32
click at [771, 212] on p "Hi, my name is Drishya Manda I am majoring in chemical engineering and am inter…" at bounding box center [474, 201] width 660 height 32
type textarea "<p>Hi, my name is Drishya Manda I am majoring in chemical engineering and am in…"
drag, startPoint x: 771, startPoint y: 212, endPoint x: 614, endPoint y: 214, distance: 156.3
click at [614, 214] on p "Hi, my name is Drishya Manda I am majoring in chemical engineering and am inter…" at bounding box center [474, 201] width 660 height 32
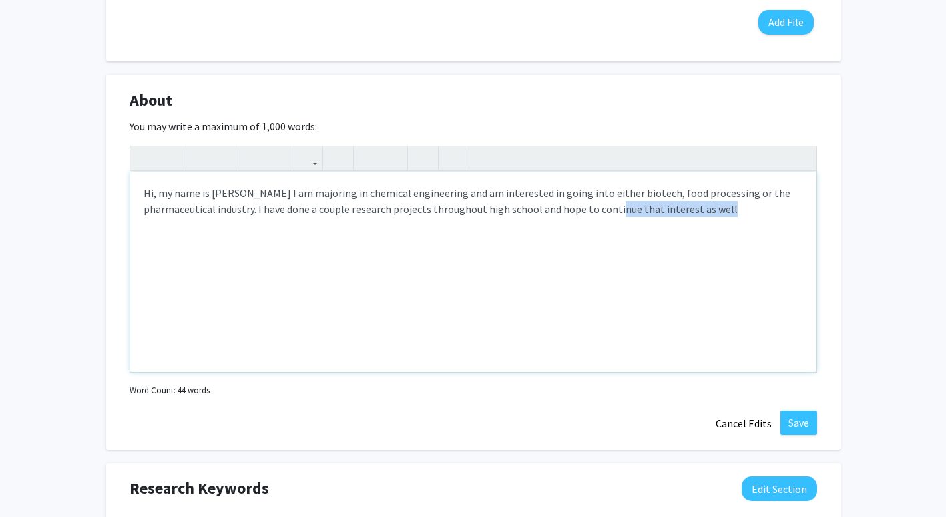
click at [614, 214] on p "Hi, my name is Drishya Manda I am majoring in chemical engineering and am inter…" at bounding box center [474, 201] width 660 height 32
click at [766, 212] on p "Hi, my name is Drishya Manda I am majoring in chemical engineering and am inter…" at bounding box center [474, 201] width 660 height 32
click at [752, 120] on div "You may write a maximum of 1,000 words: <p>Hi, my name is Drishya Manda I am ma…" at bounding box center [474, 259] width 688 height 282
